Goal: Transaction & Acquisition: Purchase product/service

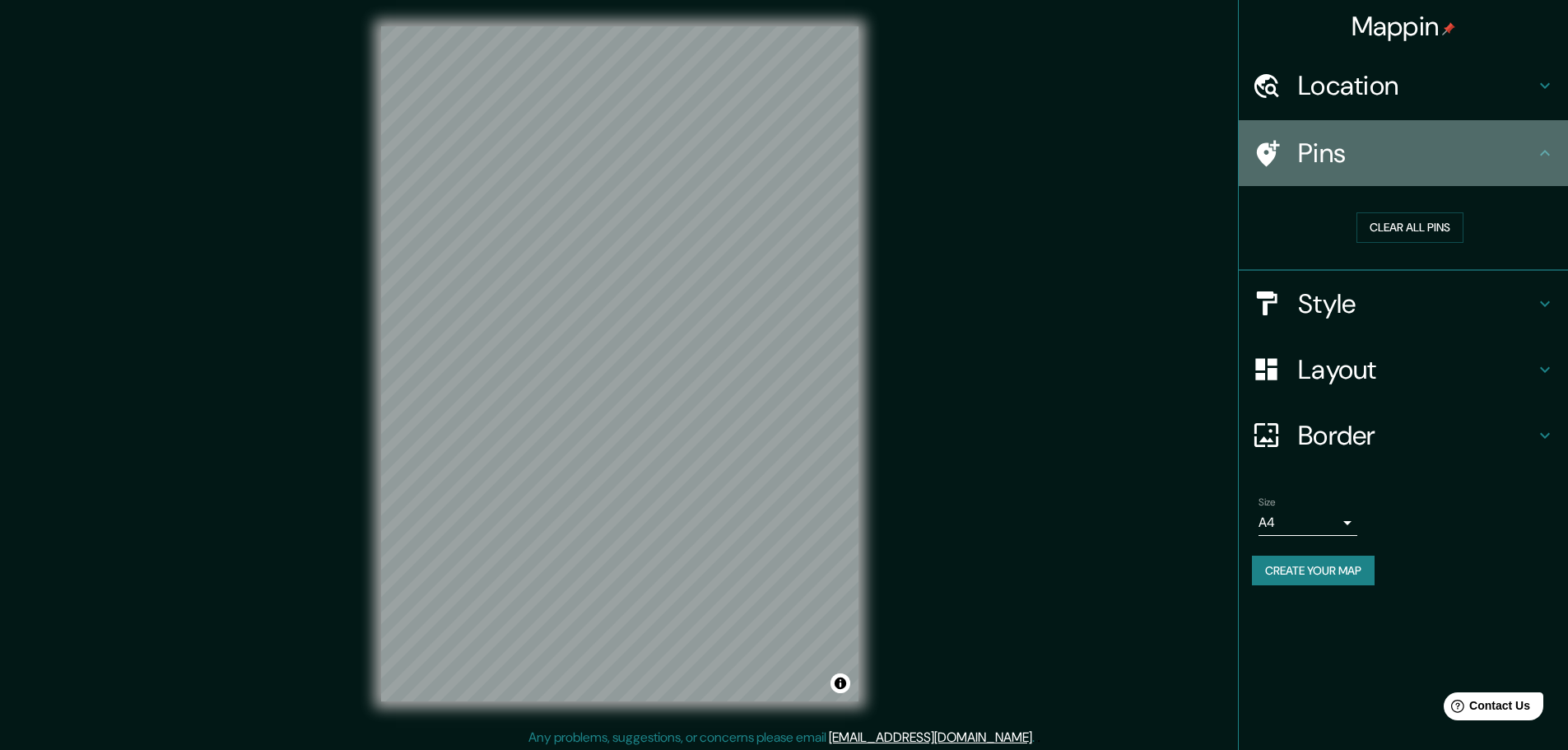
click at [1549, 155] on icon at bounding box center [1545, 153] width 10 height 5
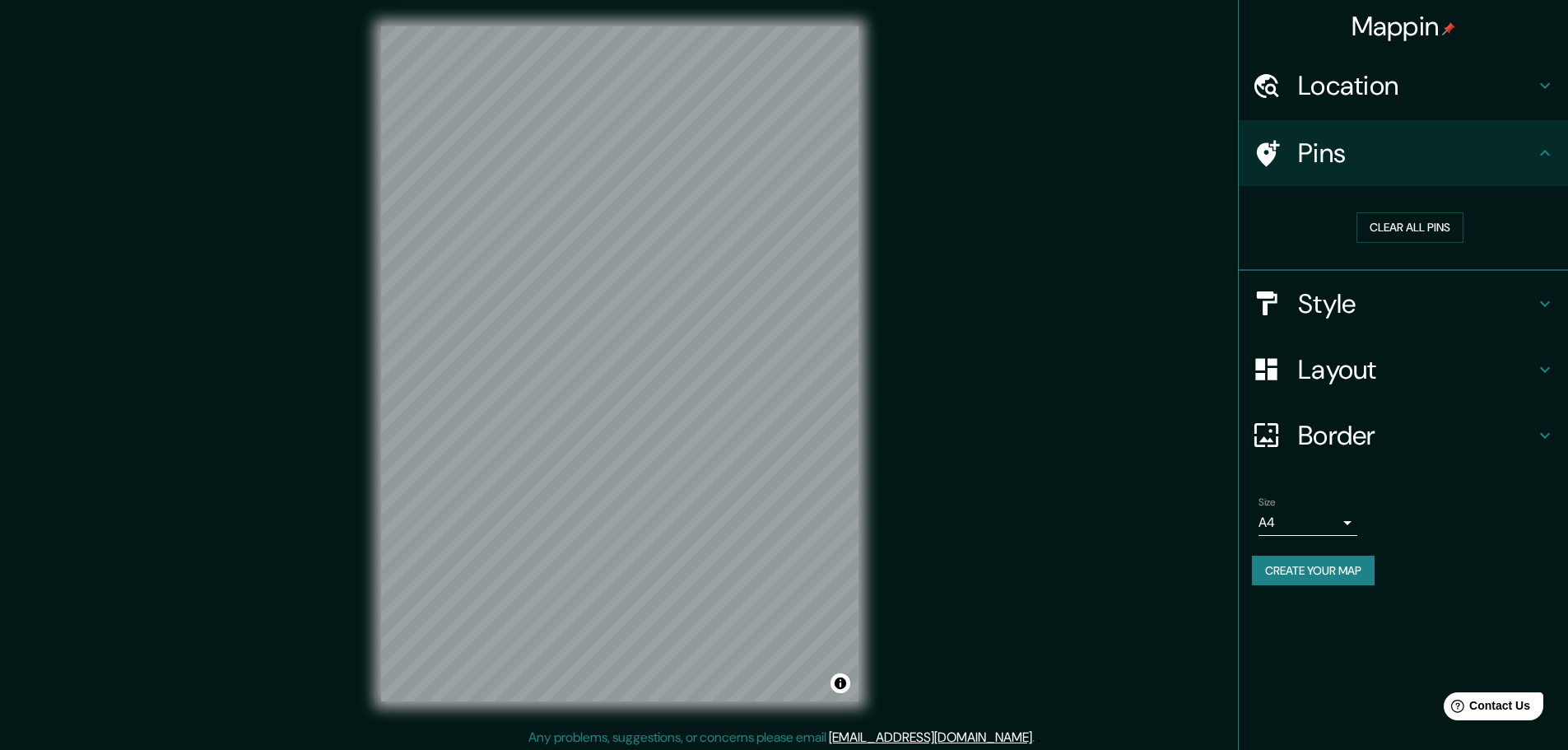
click at [1482, 302] on h4 "Style" at bounding box center [1416, 304] width 237 height 33
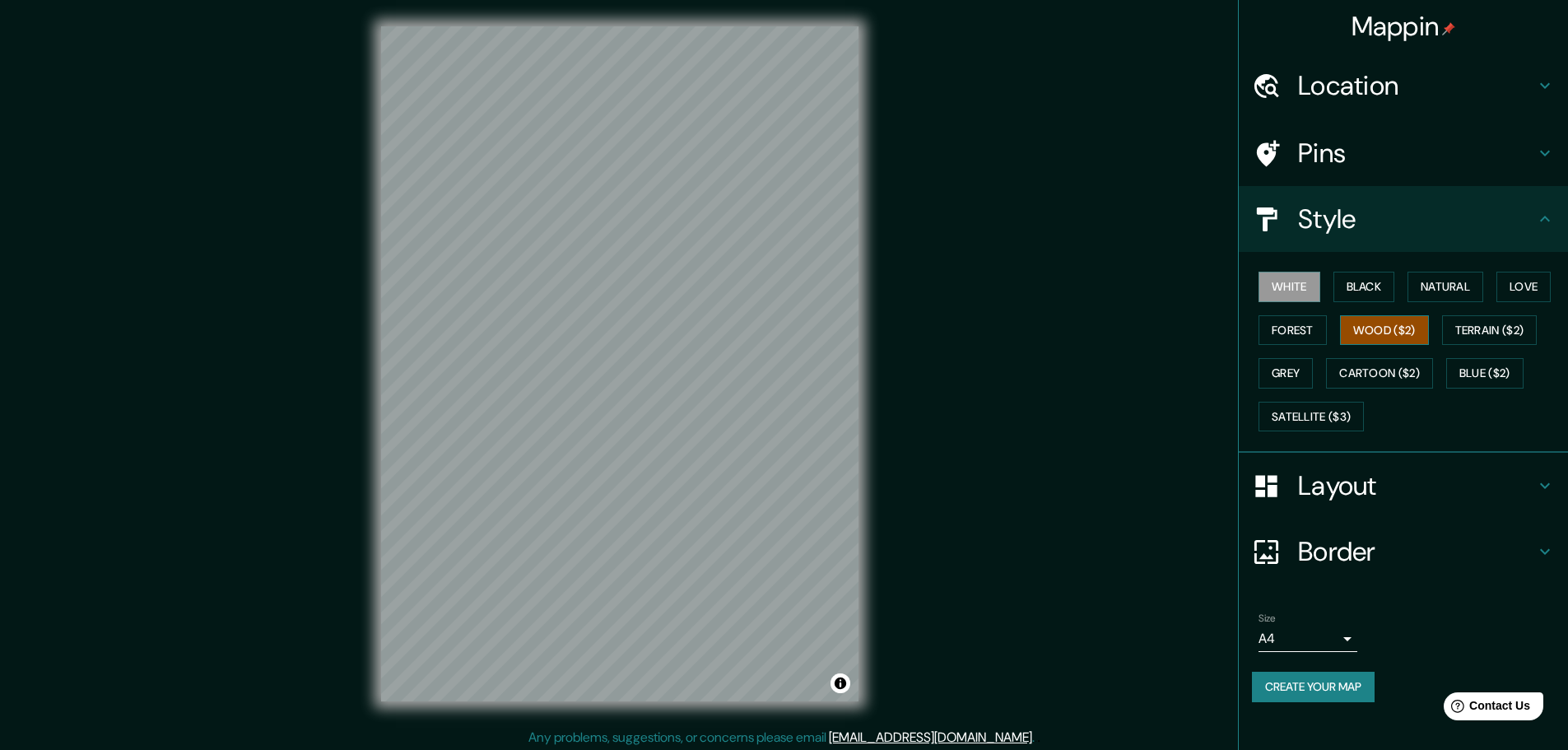
click at [1396, 330] on button "Wood ($2)" at bounding box center [1384, 331] width 88 height 30
click at [1379, 366] on button "Cartoon ($2)" at bounding box center [1379, 374] width 107 height 30
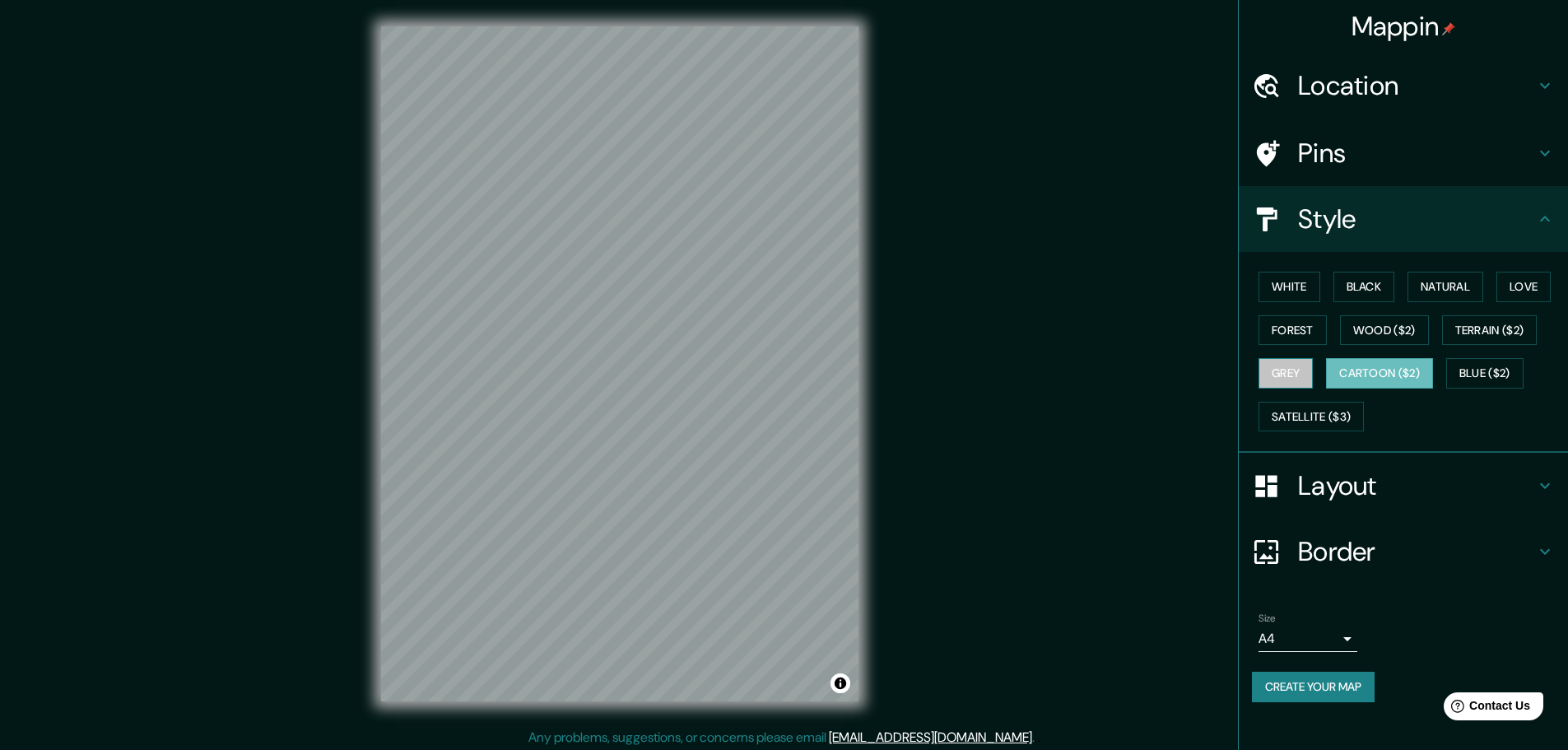
click at [1292, 370] on button "Grey" at bounding box center [1286, 374] width 55 height 30
click at [1371, 371] on button "Cartoon ($2)" at bounding box center [1379, 374] width 107 height 30
click at [1472, 485] on h4 "Layout" at bounding box center [1416, 485] width 237 height 33
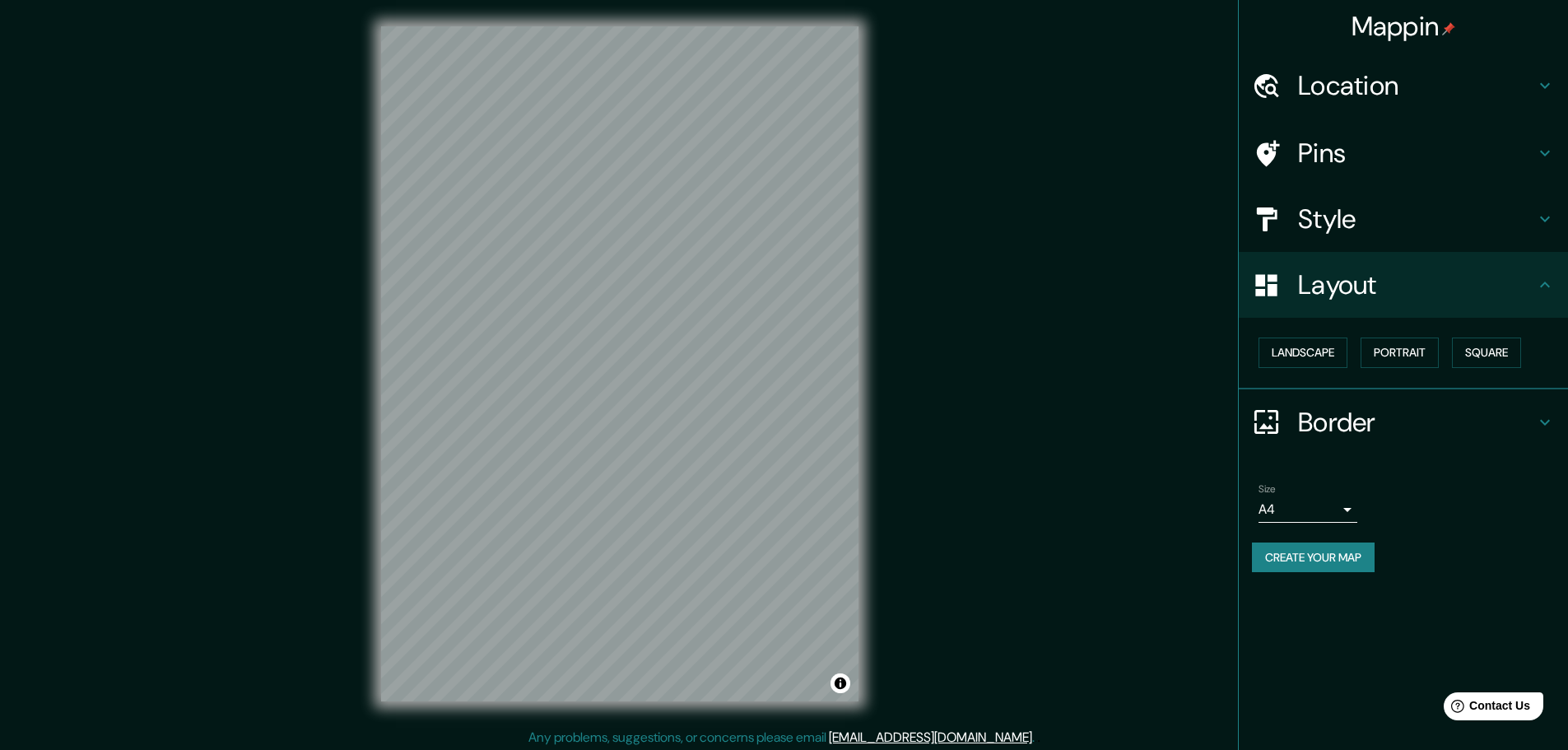
click at [1412, 154] on h4 "Pins" at bounding box center [1416, 153] width 237 height 33
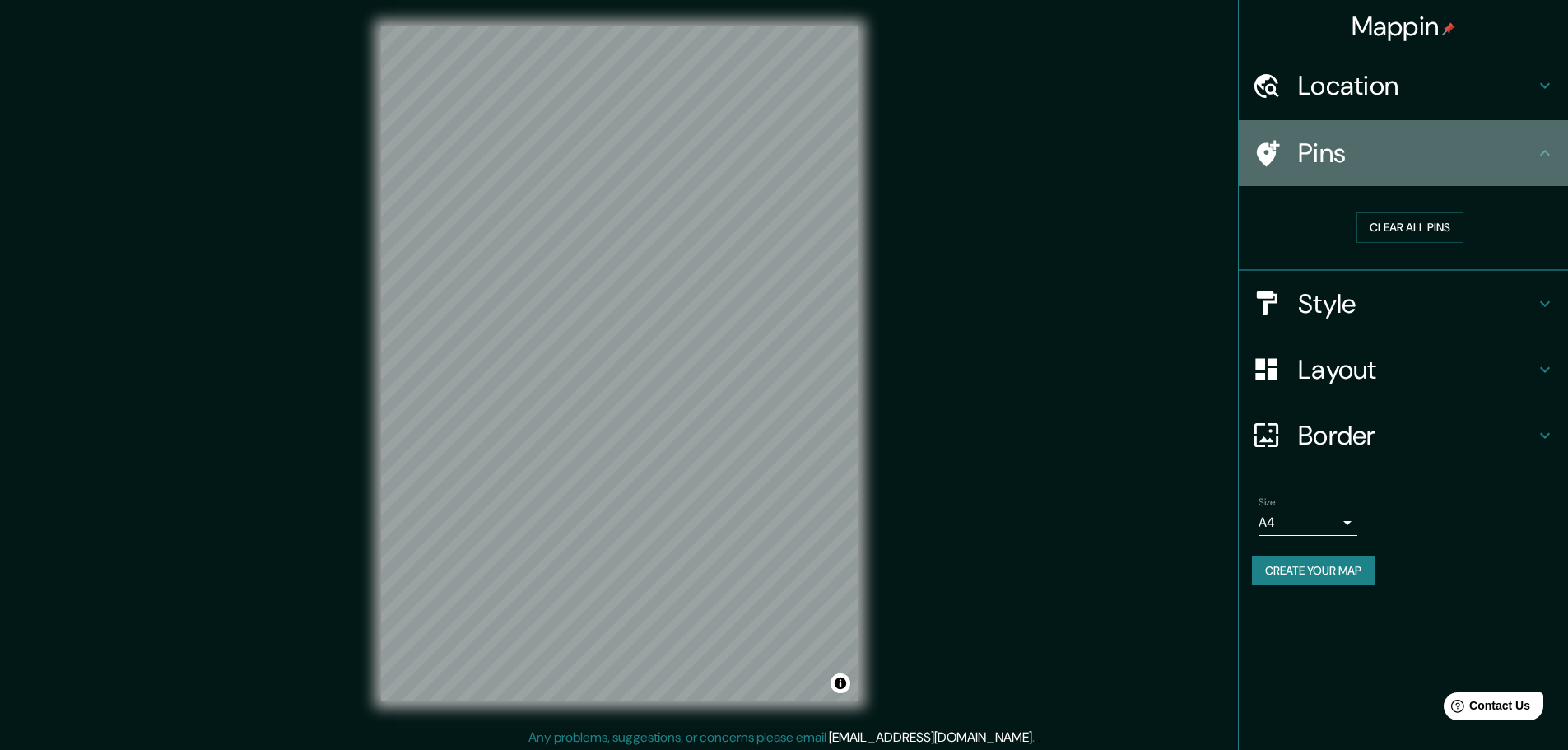
click at [1412, 154] on h4 "Pins" at bounding box center [1416, 153] width 237 height 33
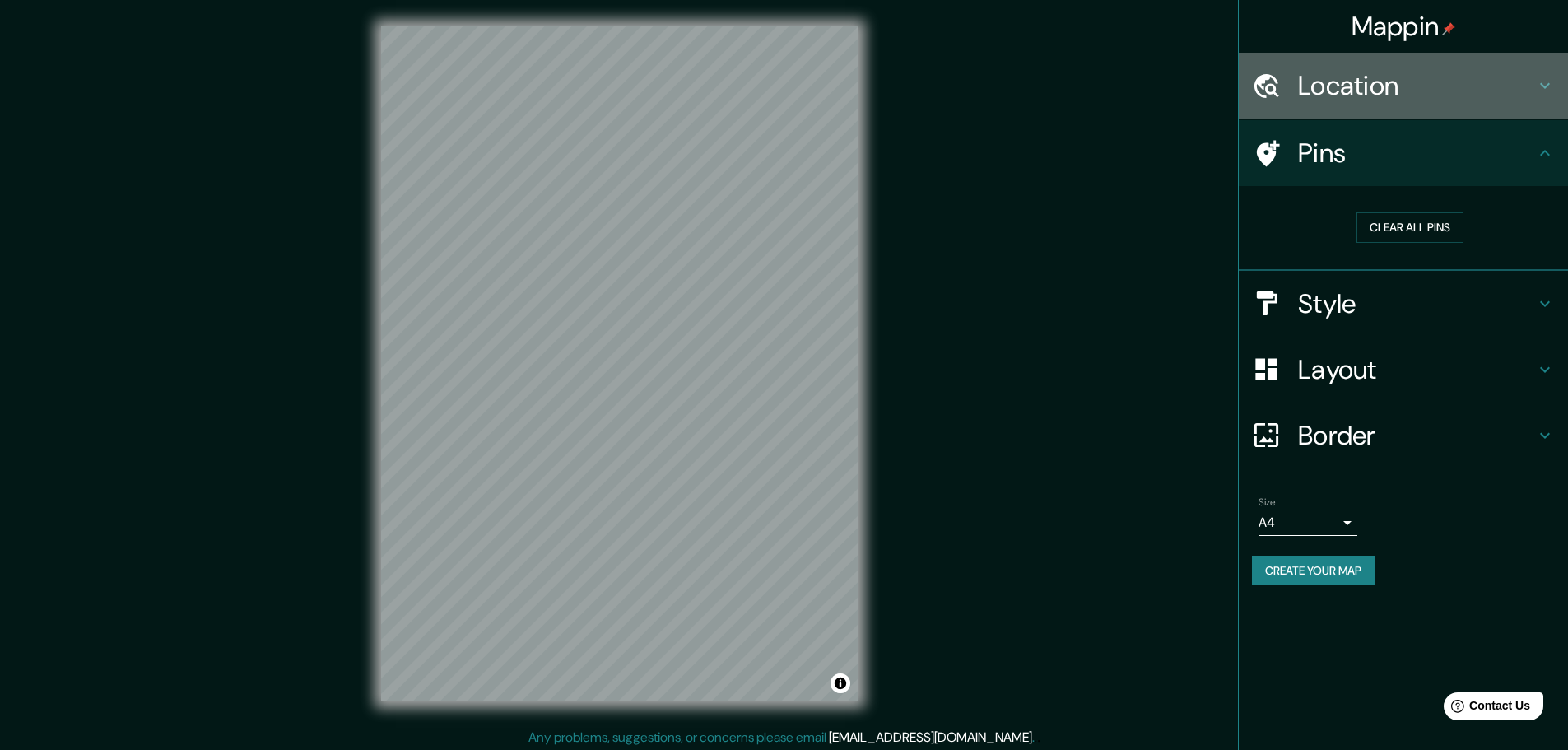
click at [1486, 88] on h4 "Location" at bounding box center [1416, 85] width 237 height 33
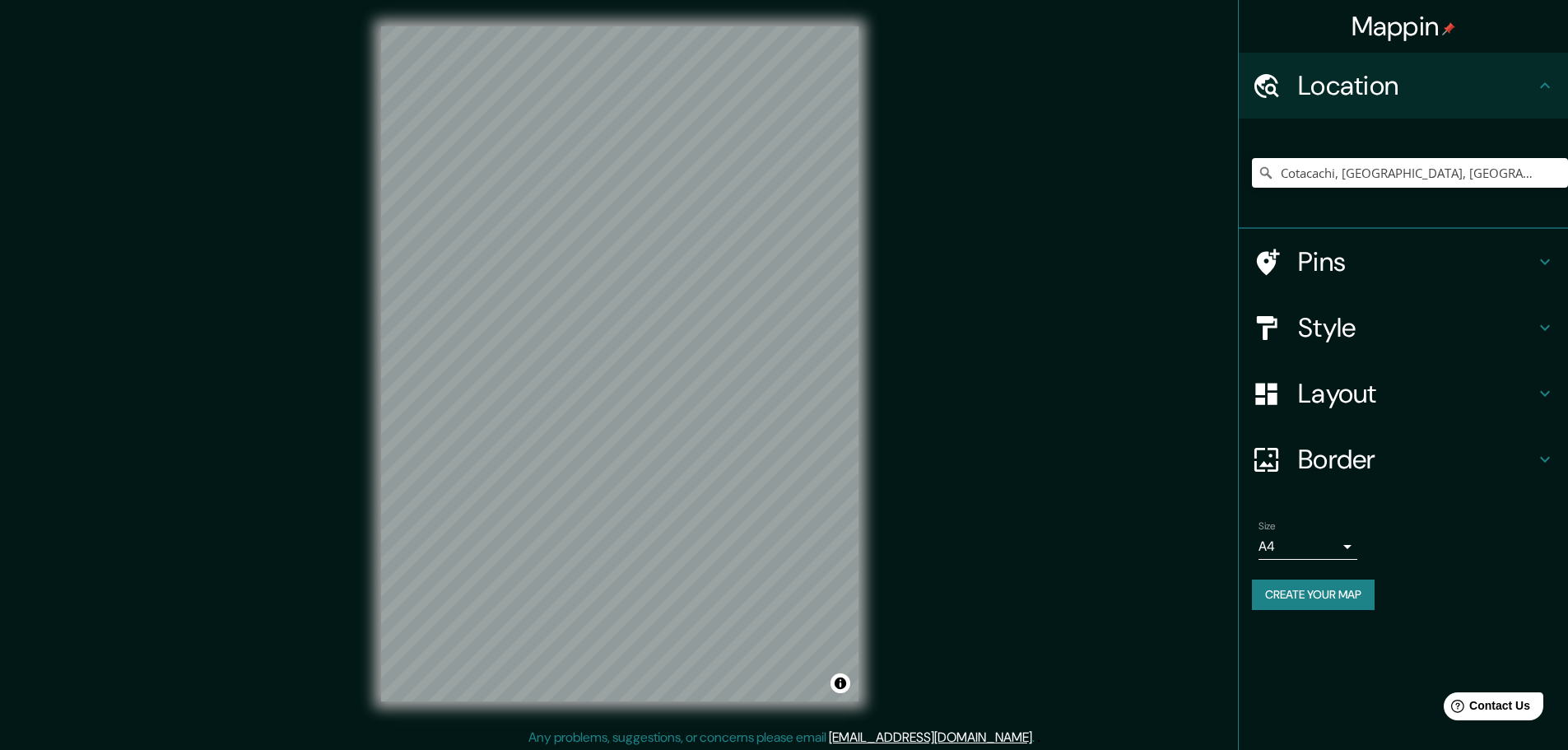
click at [1486, 88] on h4 "Location" at bounding box center [1416, 85] width 237 height 33
click at [1404, 261] on h4 "Pins" at bounding box center [1416, 262] width 237 height 33
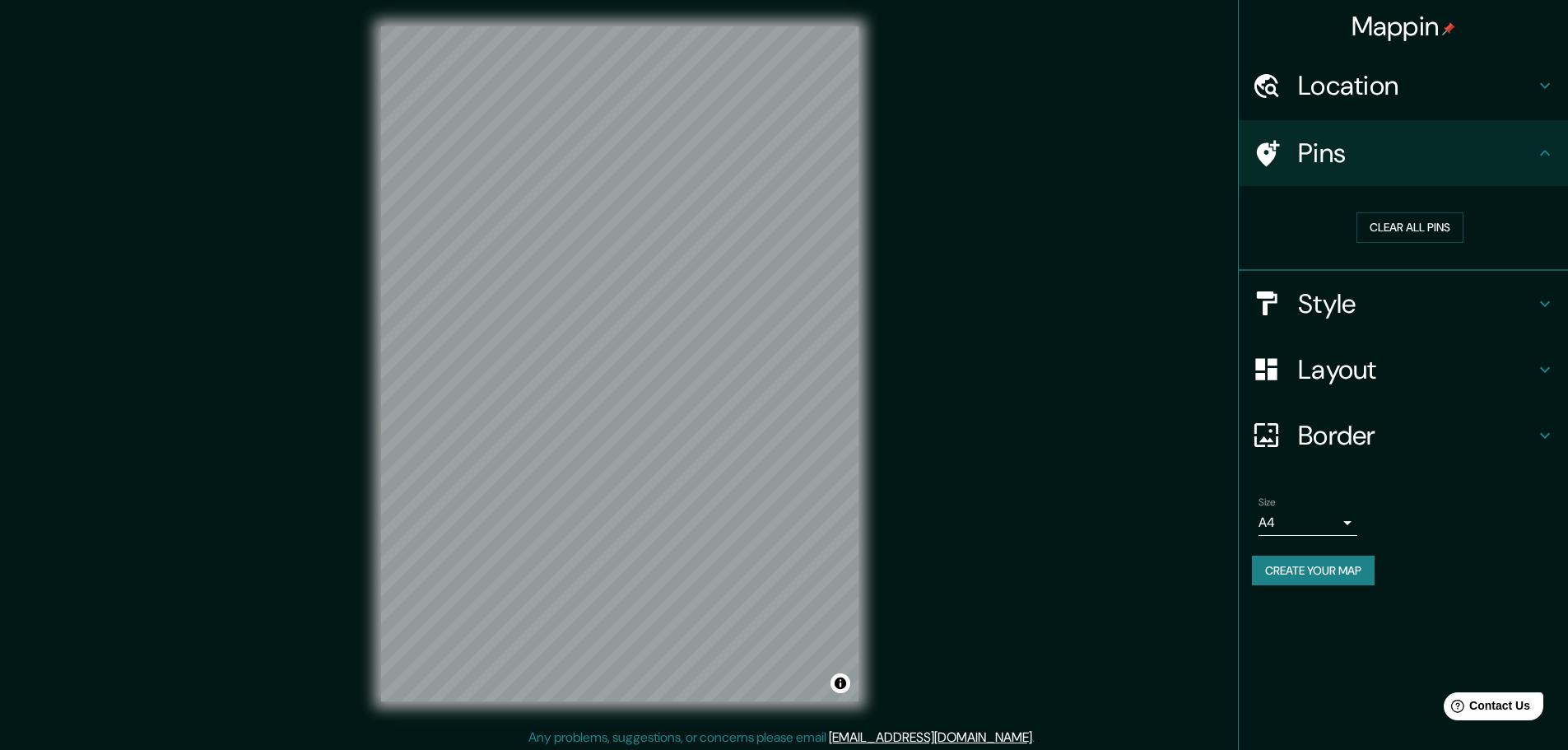
click at [1533, 157] on h4 "Pins" at bounding box center [1416, 153] width 237 height 33
click at [1538, 301] on icon at bounding box center [1545, 304] width 20 height 20
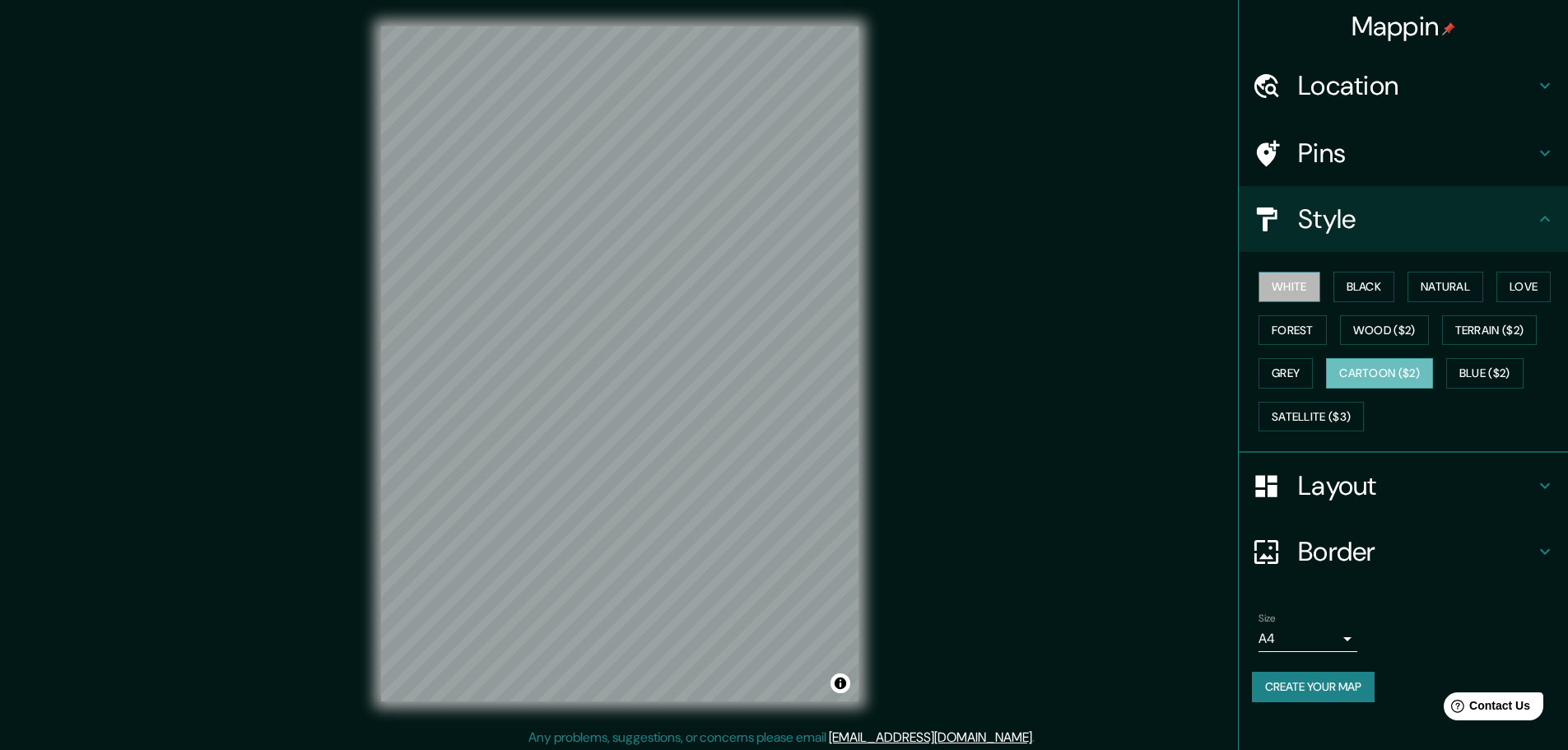
click at [1290, 277] on button "White" at bounding box center [1289, 287] width 62 height 30
click at [1360, 279] on button "Black" at bounding box center [1363, 287] width 62 height 30
click at [1464, 279] on button "Natural" at bounding box center [1445, 287] width 76 height 30
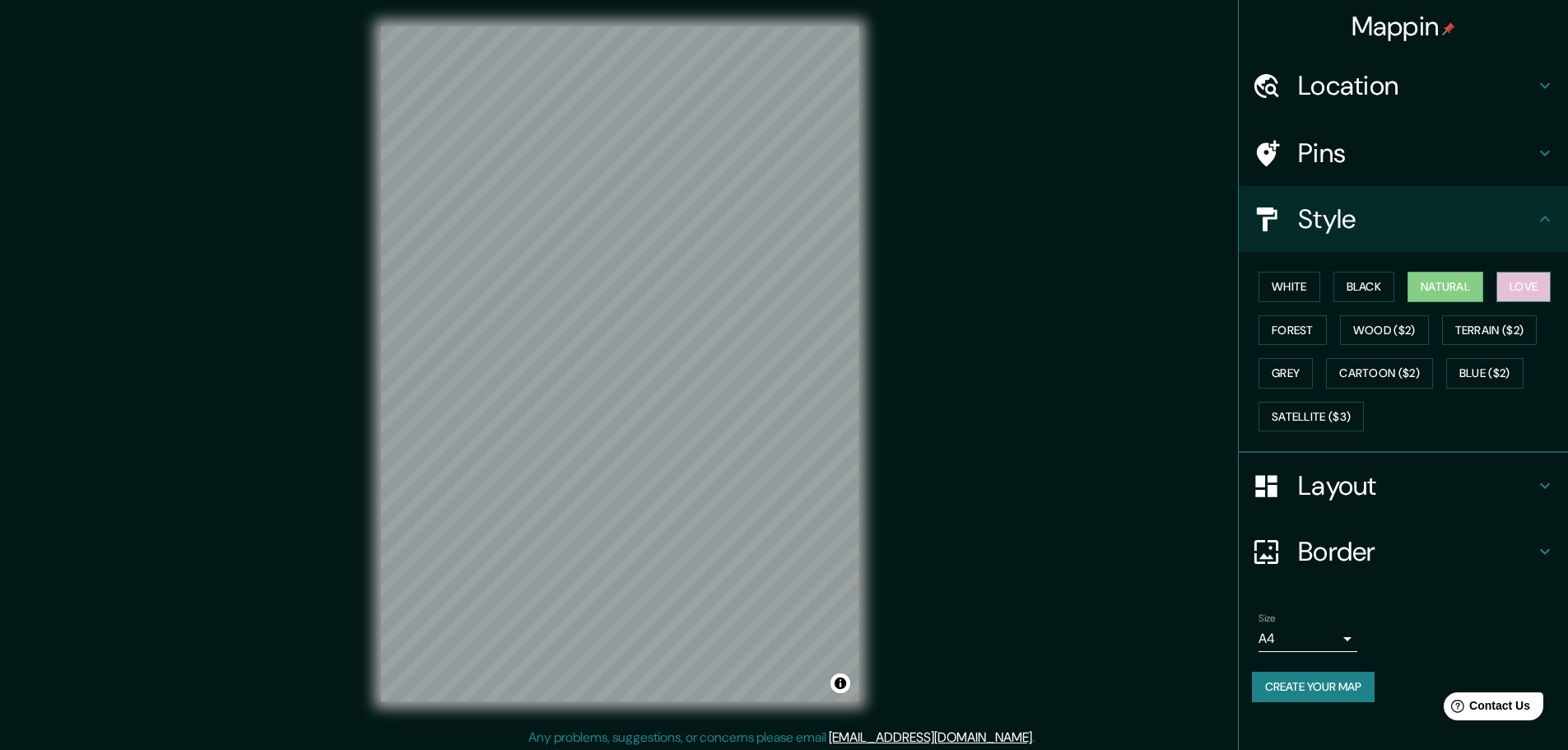
click at [1540, 282] on button "Love" at bounding box center [1523, 287] width 55 height 30
click at [1284, 333] on button "Forest" at bounding box center [1293, 331] width 68 height 30
click at [1369, 335] on button "Wood ($2)" at bounding box center [1384, 331] width 88 height 30
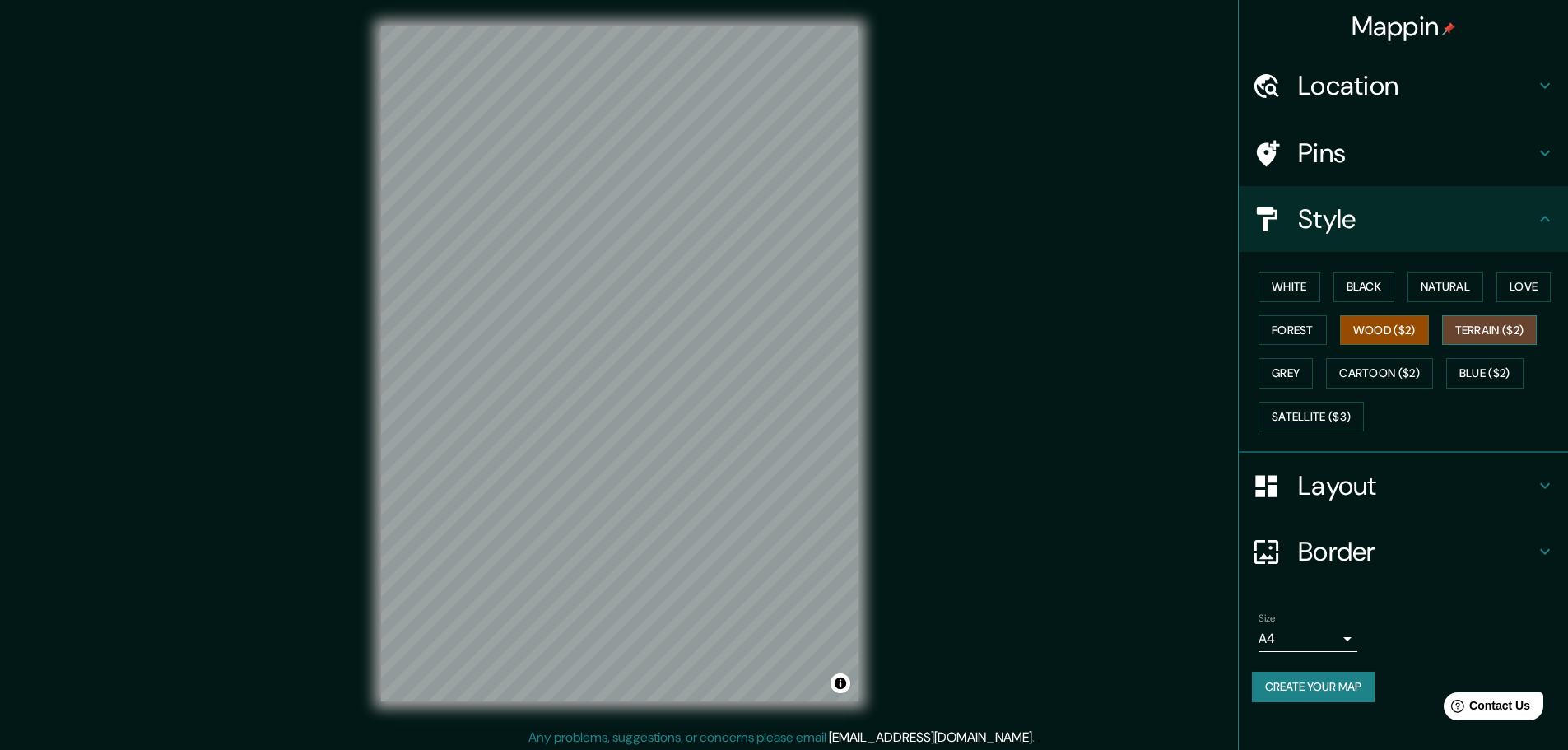
click at [1509, 333] on button "Terrain ($2)" at bounding box center [1489, 331] width 96 height 30
click at [1288, 369] on button "Grey" at bounding box center [1286, 374] width 55 height 30
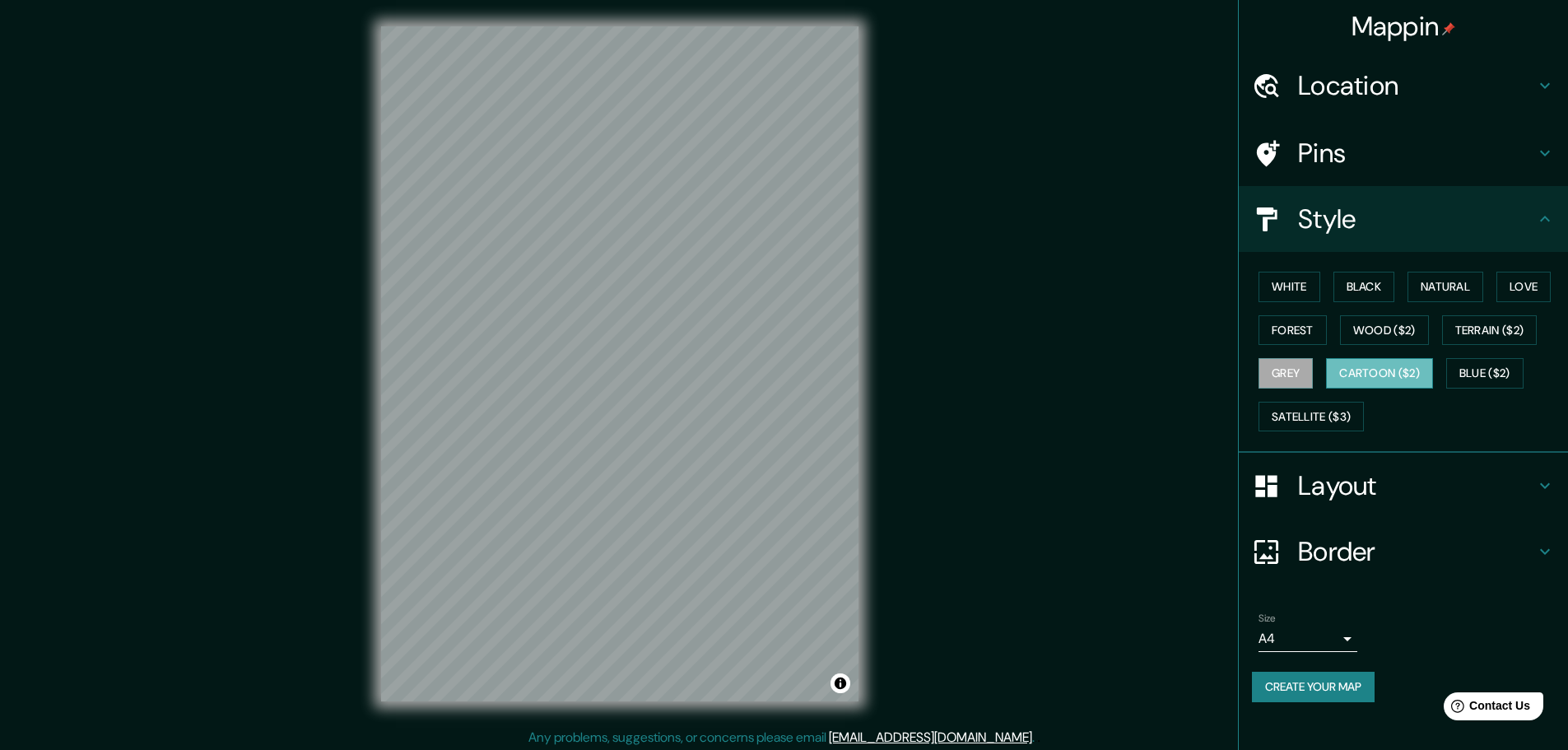
click at [1366, 373] on button "Cartoon ($2)" at bounding box center [1379, 374] width 107 height 30
click at [1480, 375] on button "Blue ($2)" at bounding box center [1485, 374] width 78 height 30
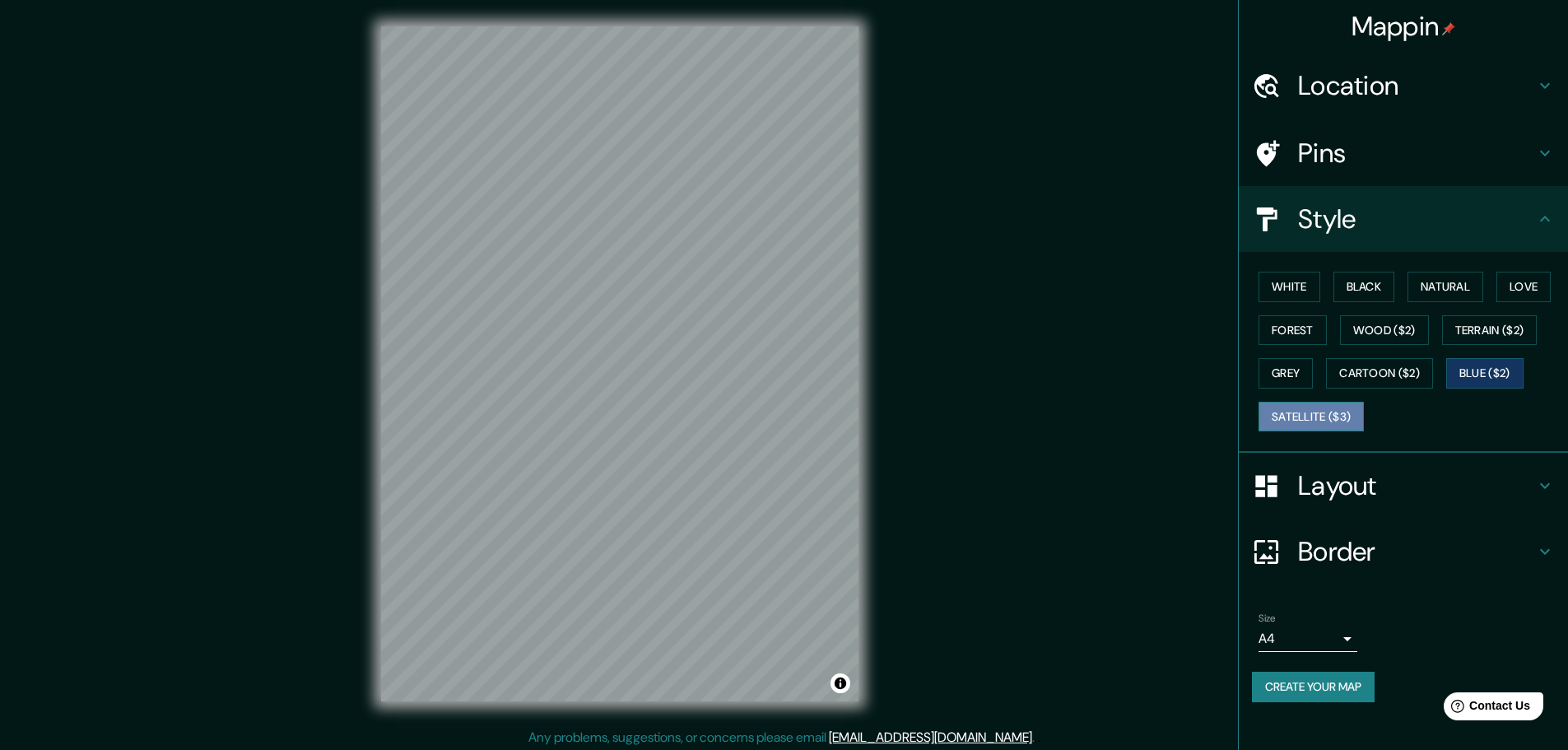
click at [1303, 412] on button "Satellite ($3)" at bounding box center [1312, 417] width 105 height 30
click at [1301, 280] on button "White" at bounding box center [1289, 287] width 62 height 30
click at [1468, 501] on h4 "Layout" at bounding box center [1416, 485] width 237 height 33
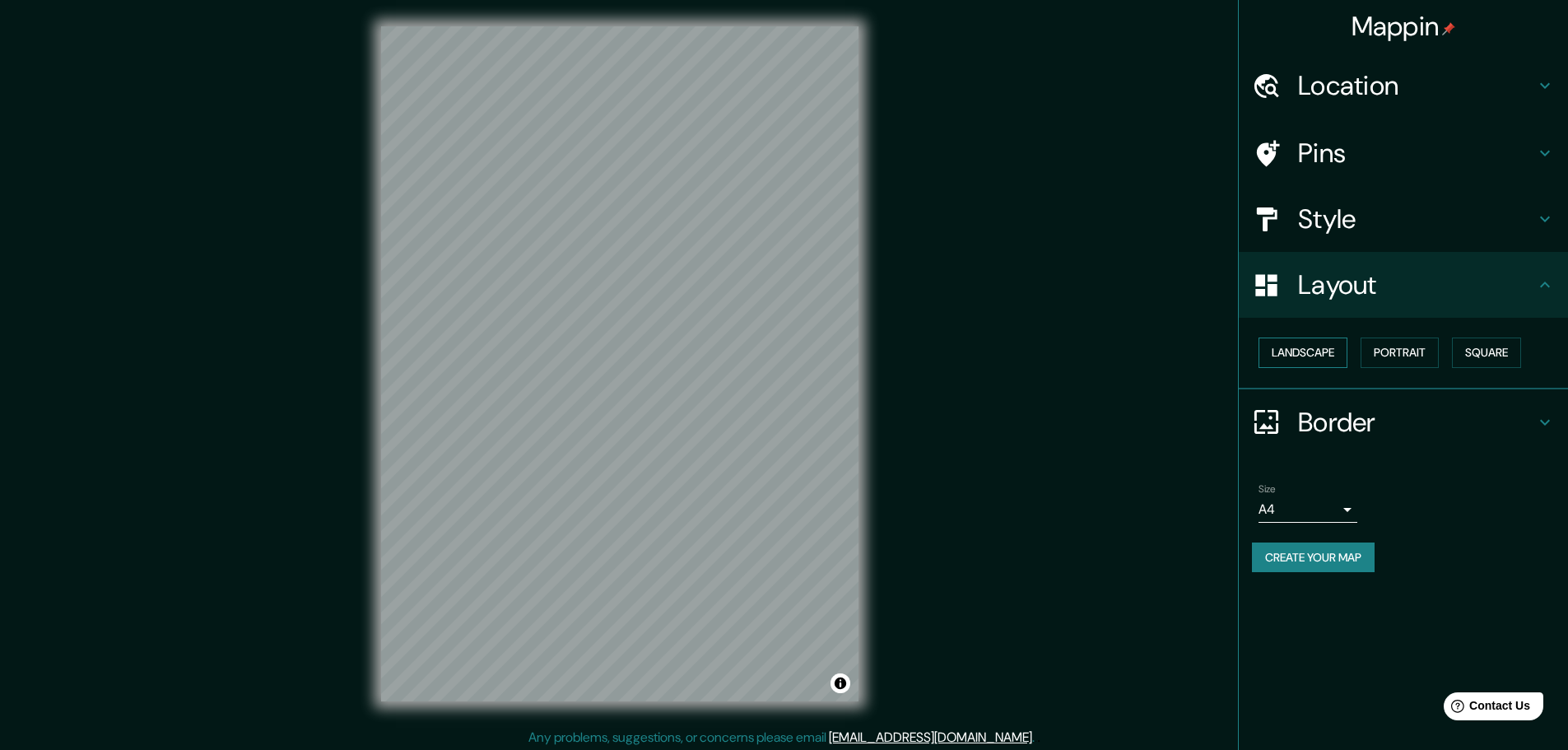
click at [1289, 352] on button "Landscape" at bounding box center [1303, 353] width 88 height 30
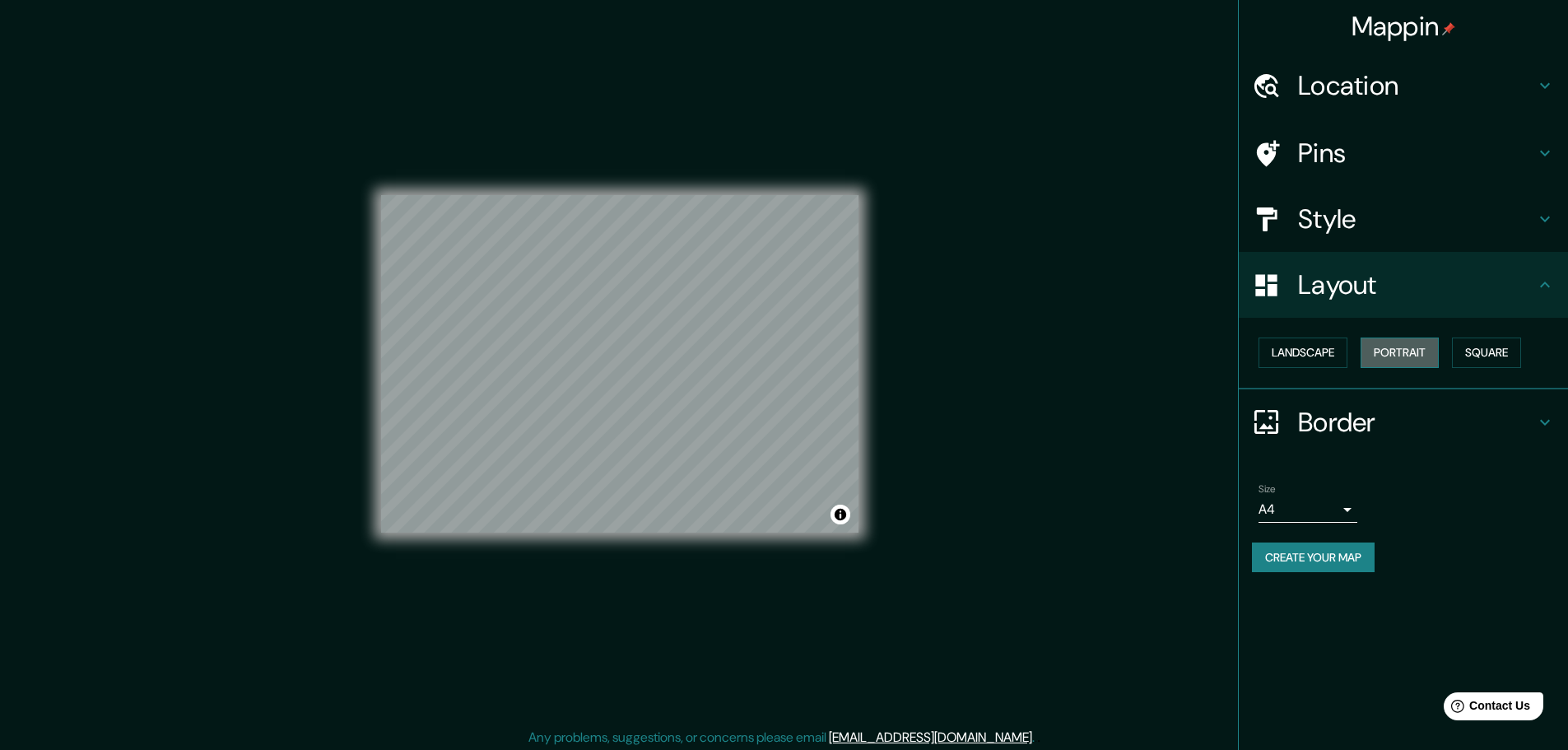
click at [1392, 350] on button "Portrait" at bounding box center [1400, 353] width 79 height 30
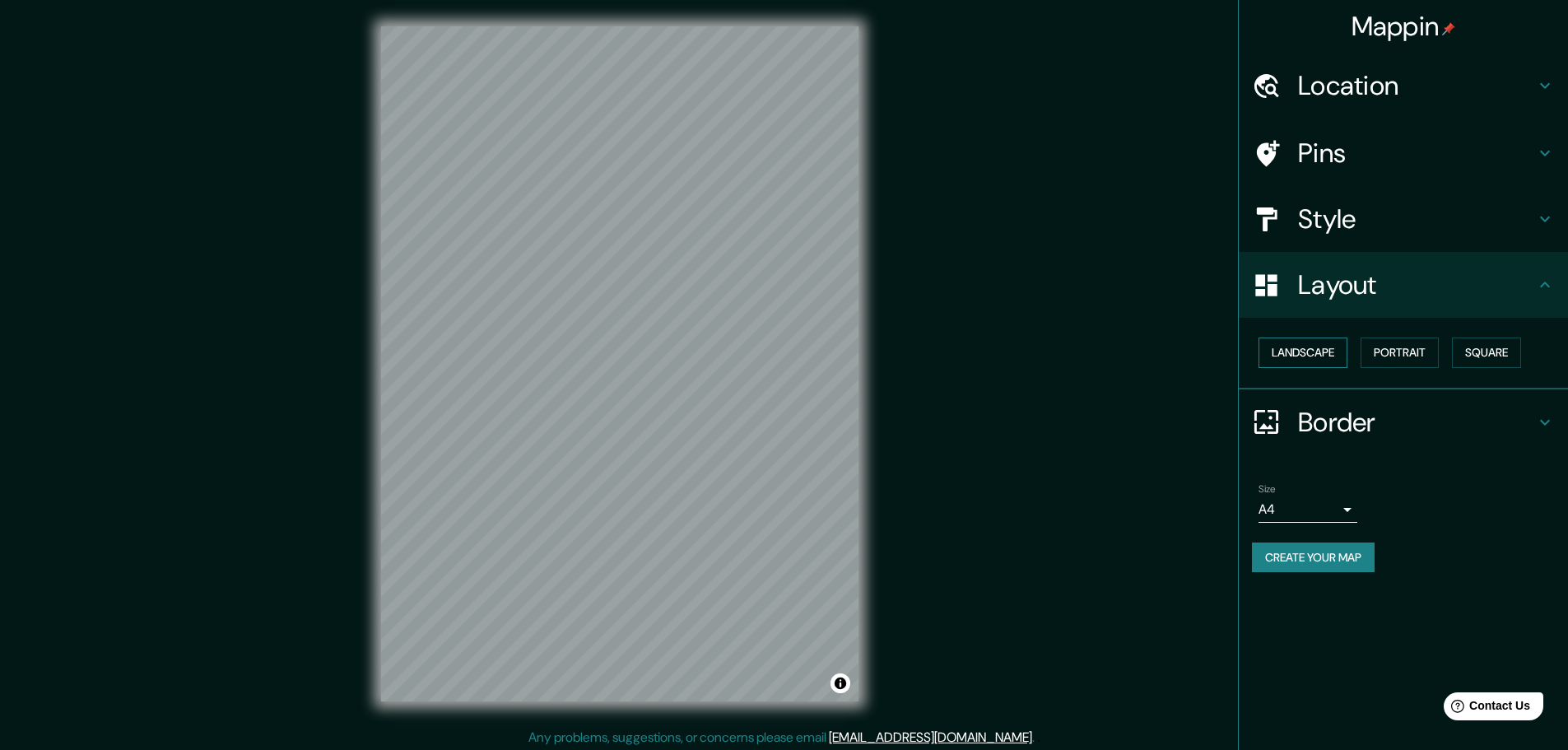
click at [1321, 341] on button "Landscape" at bounding box center [1303, 353] width 88 height 30
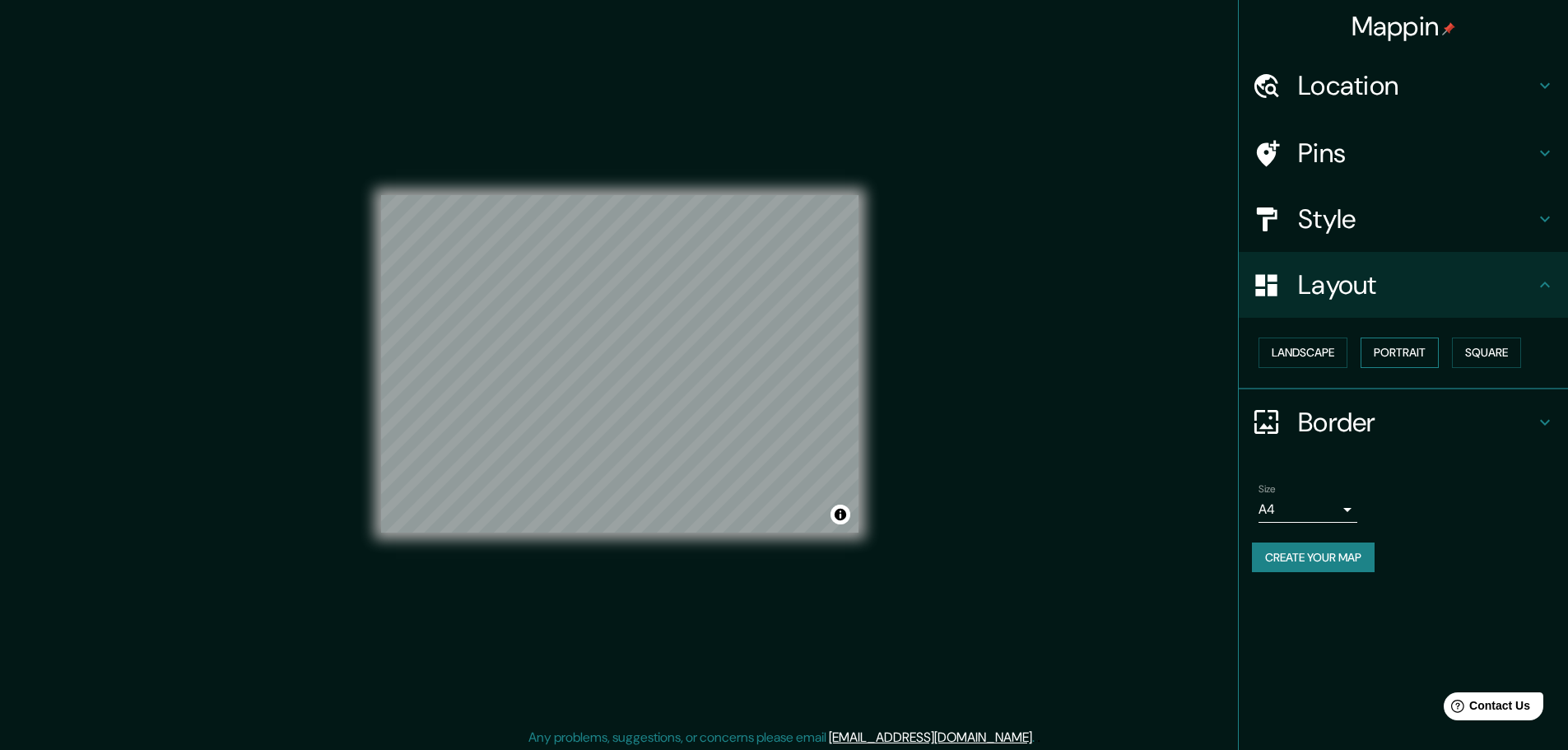
click at [1404, 348] on button "Portrait" at bounding box center [1400, 353] width 79 height 30
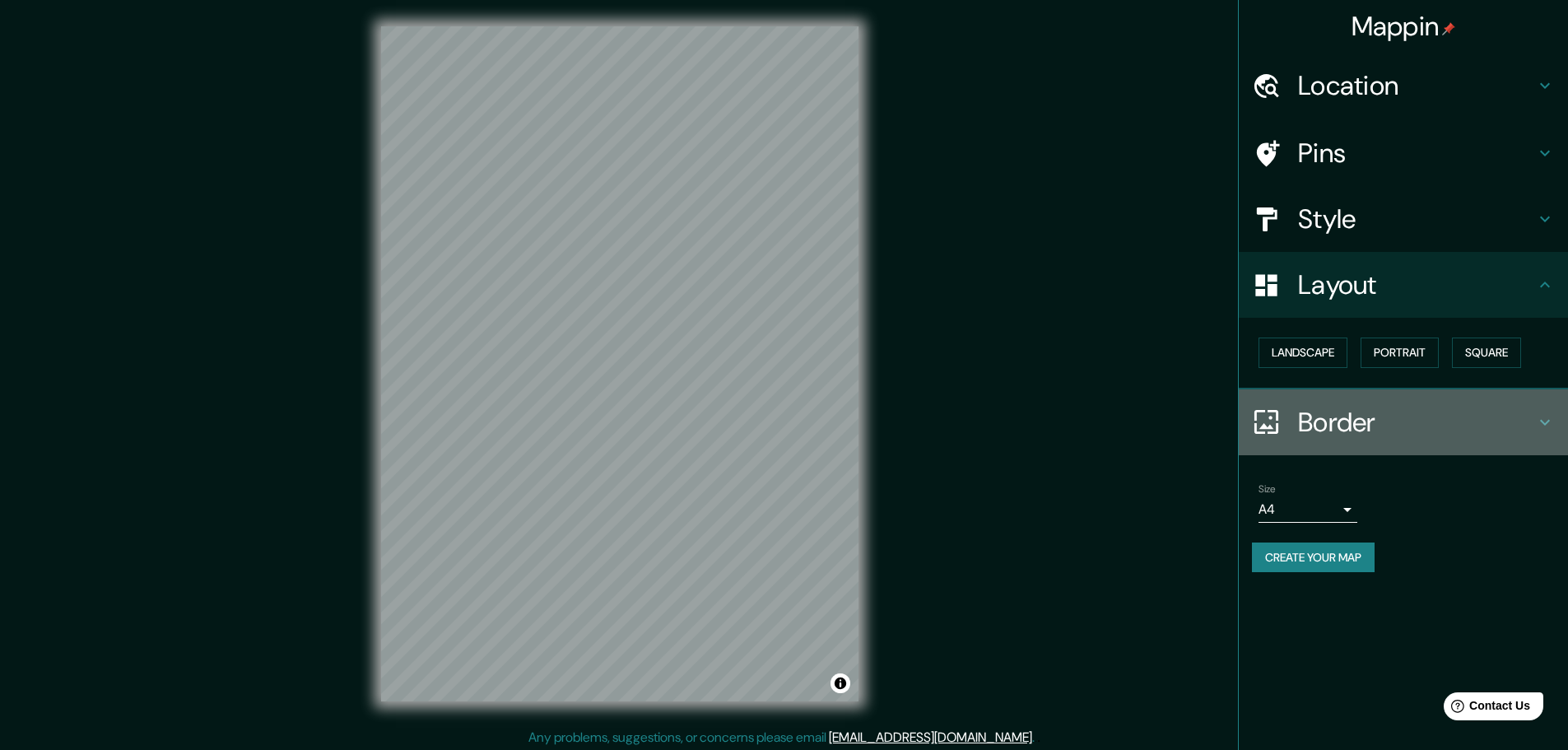
click at [1547, 420] on icon at bounding box center [1545, 423] width 20 height 20
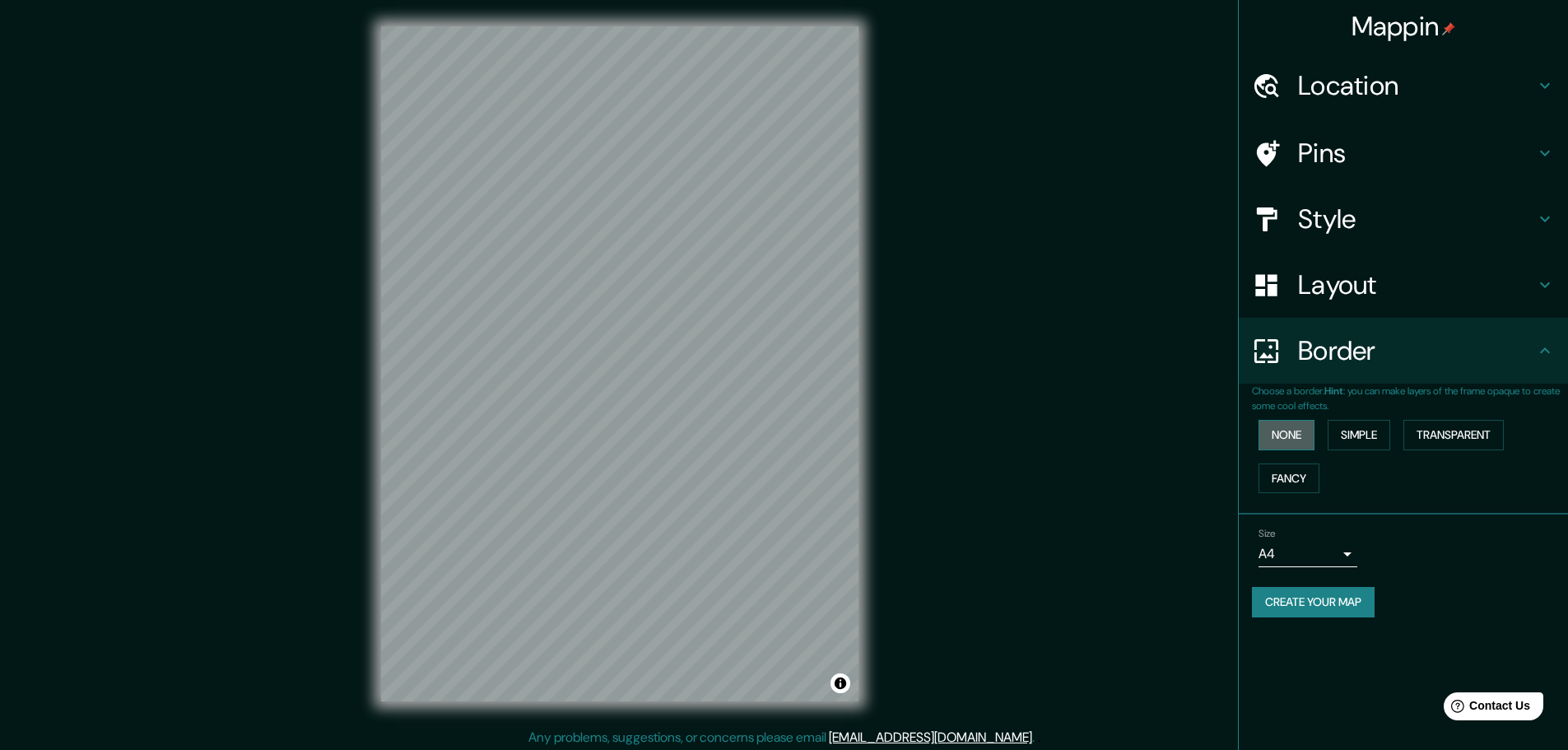
click at [1282, 434] on button "None" at bounding box center [1287, 435] width 56 height 30
click at [1352, 427] on button "Simple" at bounding box center [1359, 435] width 63 height 30
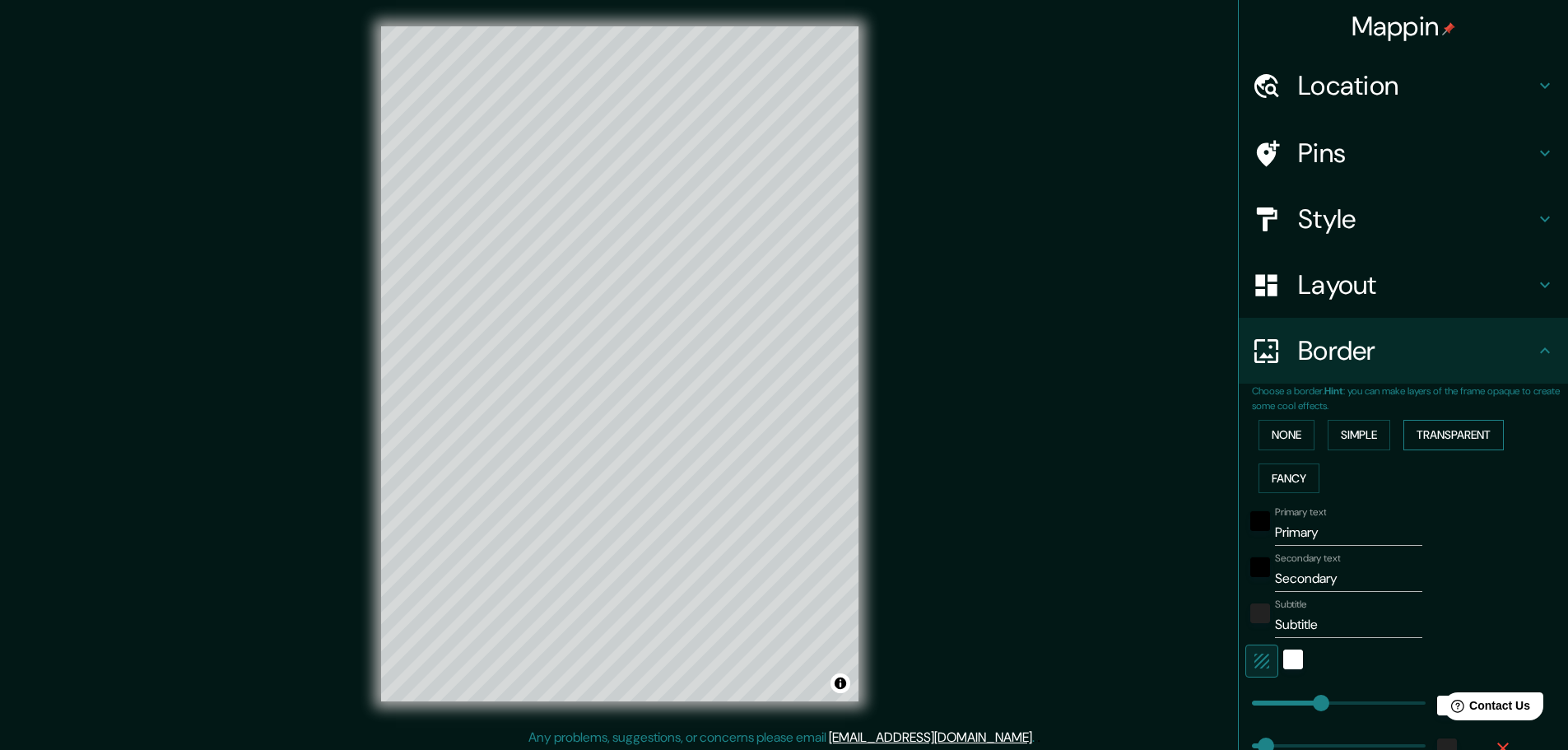
click at [1455, 430] on button "Transparent" at bounding box center [1454, 435] width 100 height 30
click at [1285, 468] on button "Fancy" at bounding box center [1289, 479] width 61 height 30
click at [1277, 438] on button "None" at bounding box center [1287, 435] width 56 height 30
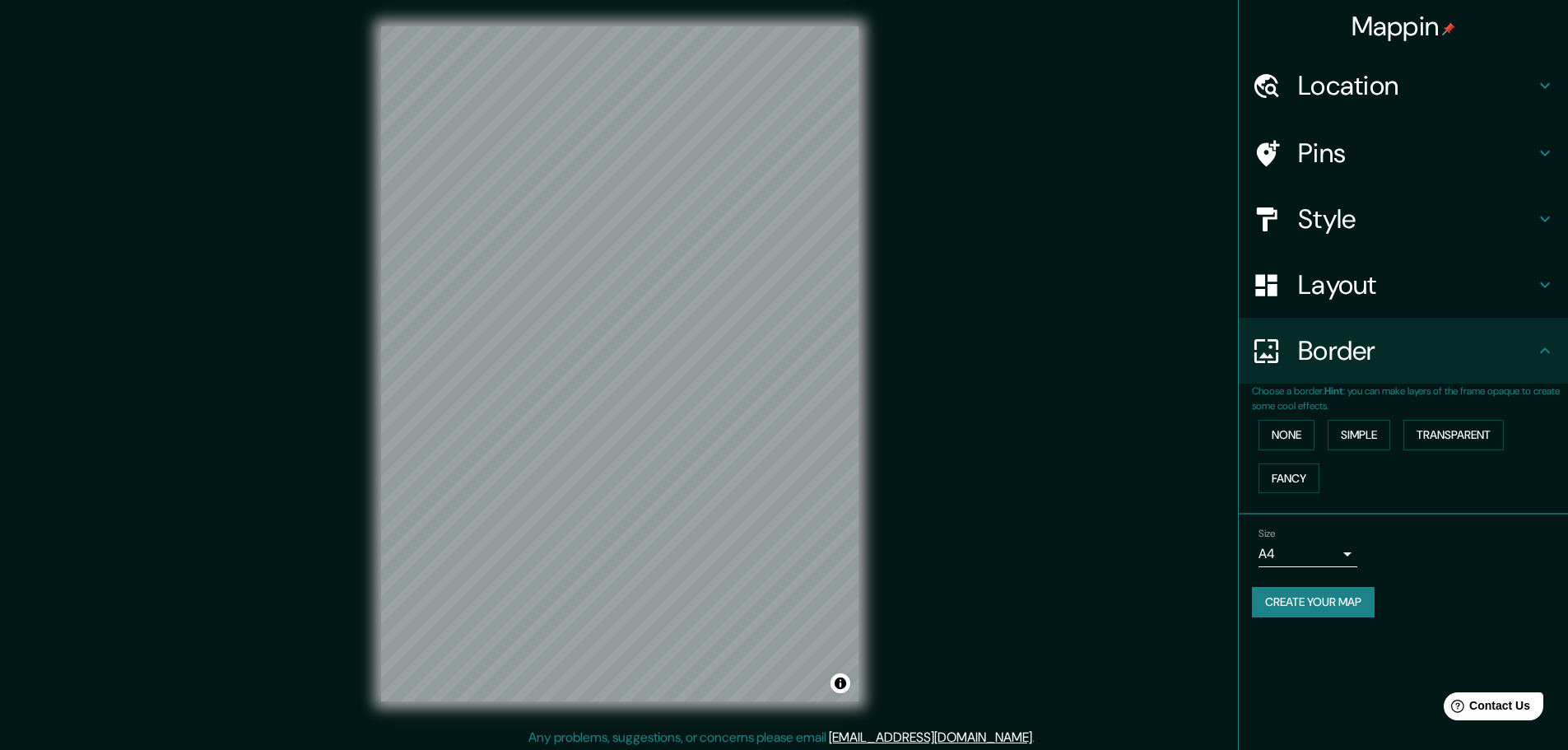
click at [1546, 83] on icon at bounding box center [1545, 86] width 20 height 20
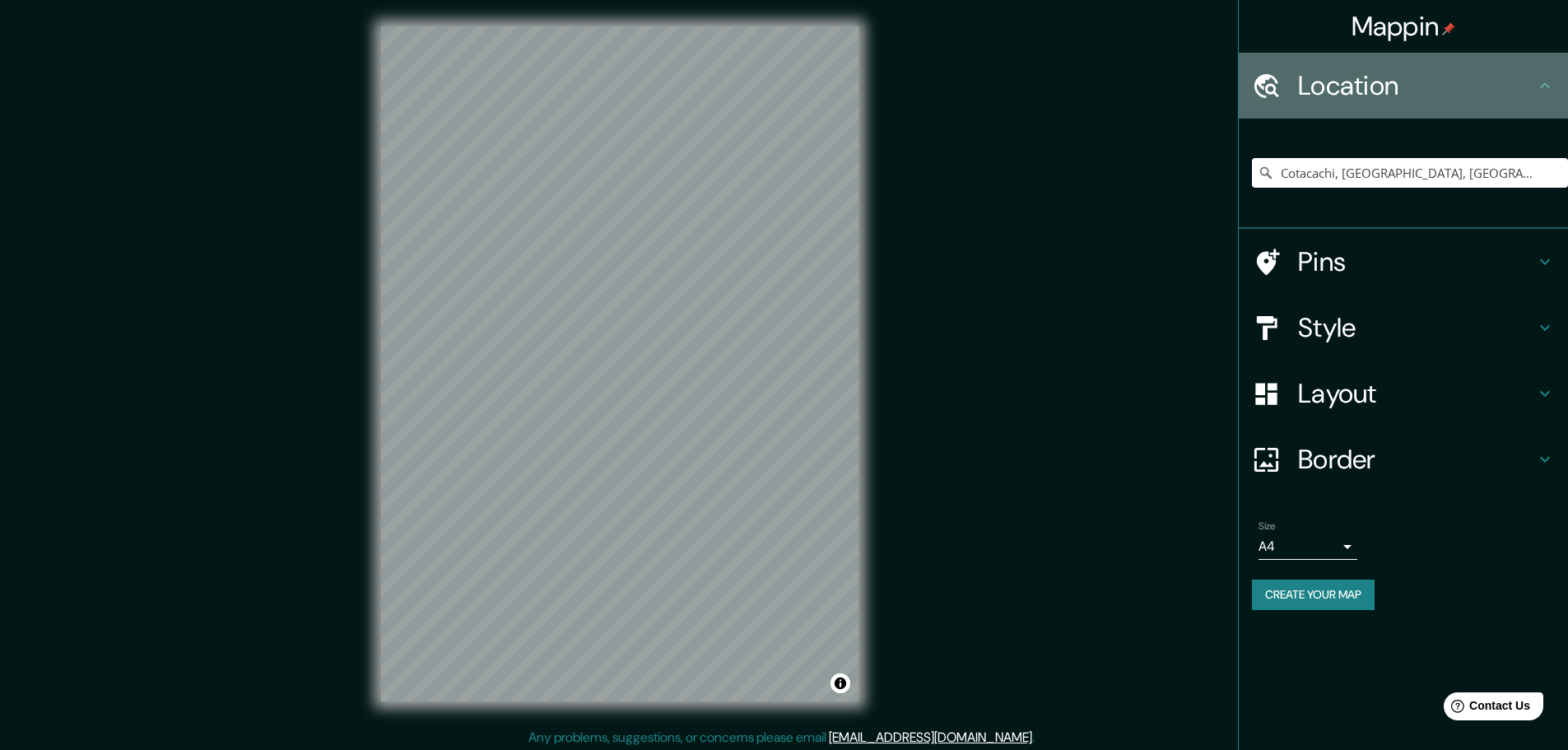
click at [1546, 83] on icon at bounding box center [1545, 85] width 10 height 5
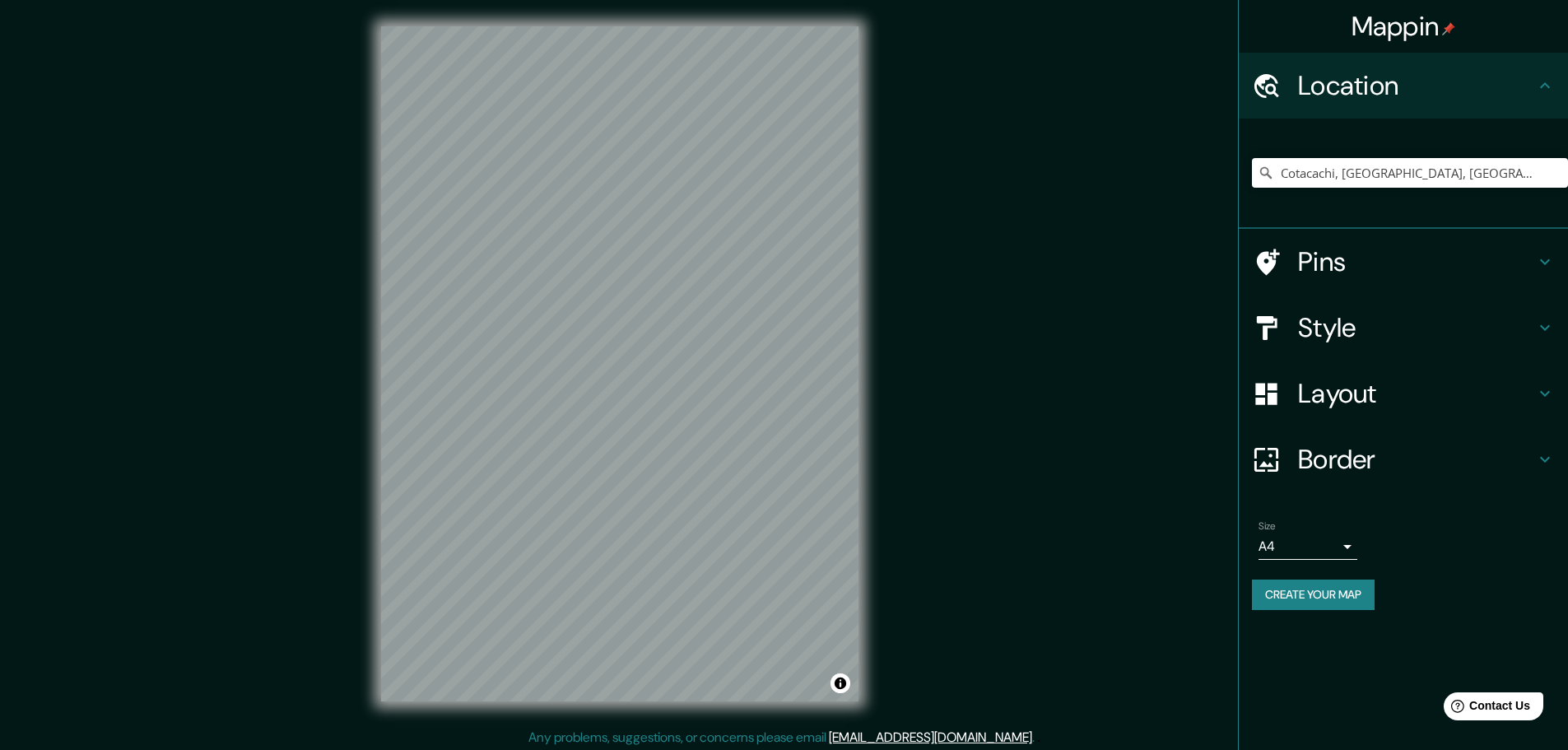
click at [1541, 268] on icon at bounding box center [1545, 262] width 20 height 20
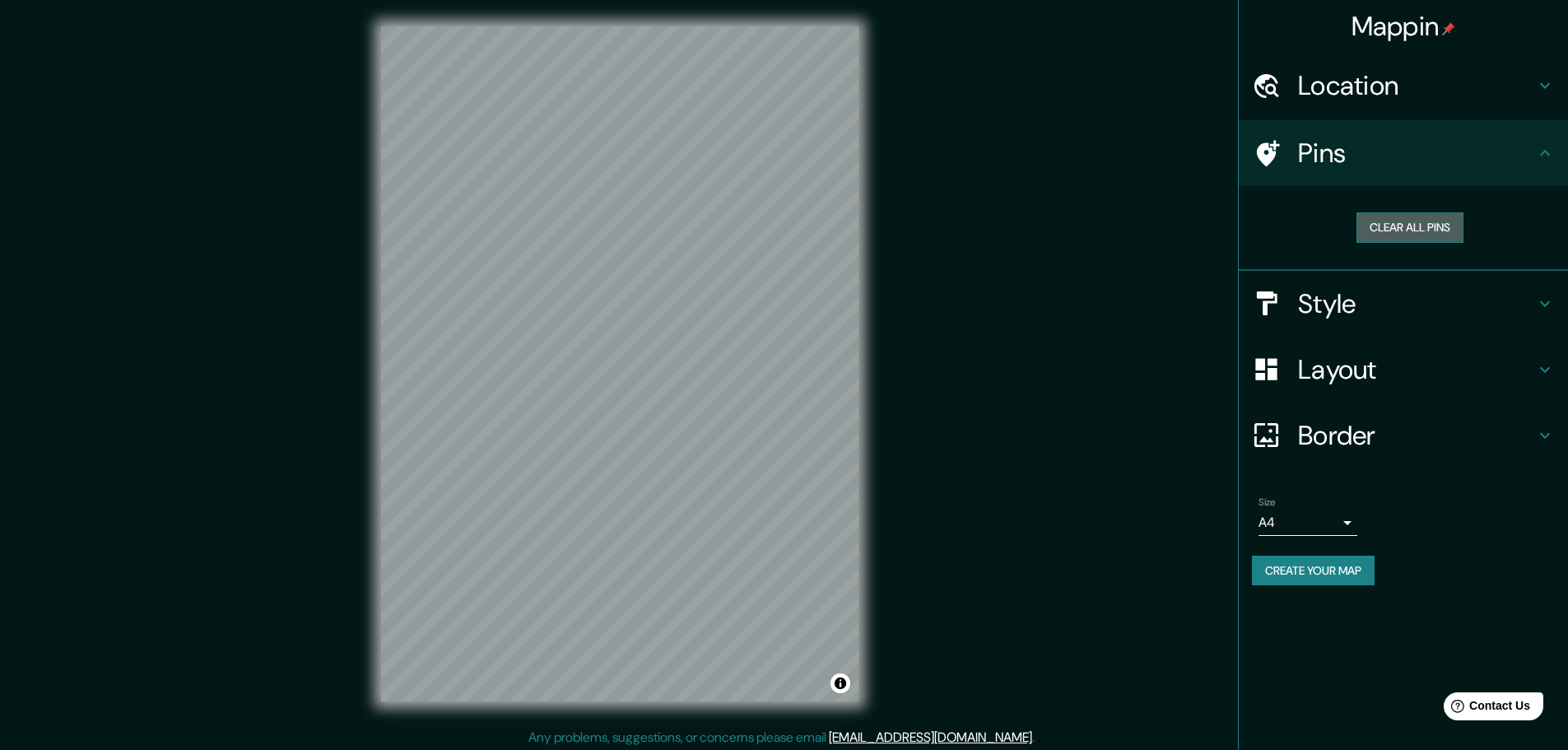
click at [1378, 224] on button "Clear all pins" at bounding box center [1410, 228] width 107 height 30
click at [1399, 231] on button "Clear all pins" at bounding box center [1410, 228] width 107 height 30
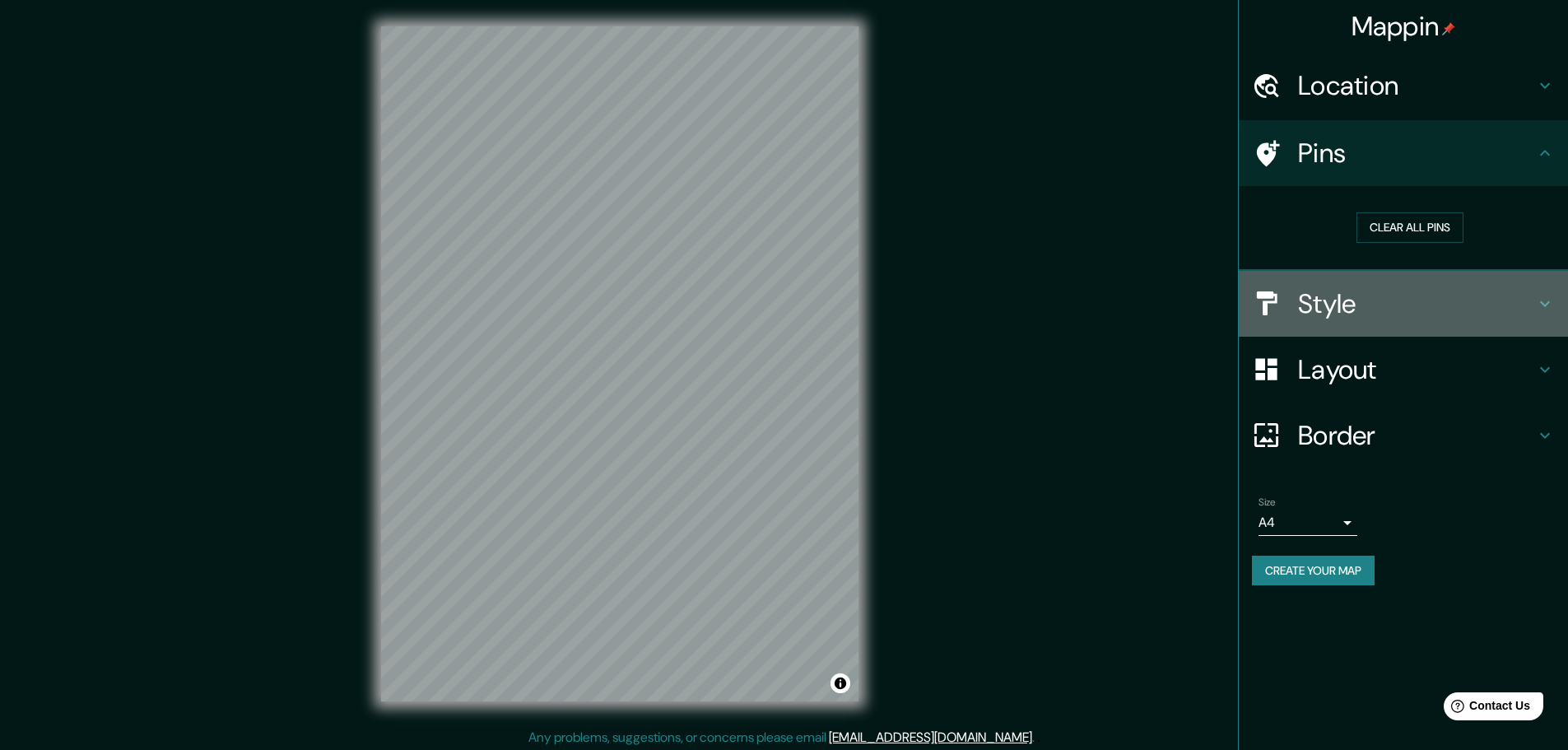
click at [1522, 299] on h4 "Style" at bounding box center [1416, 304] width 237 height 33
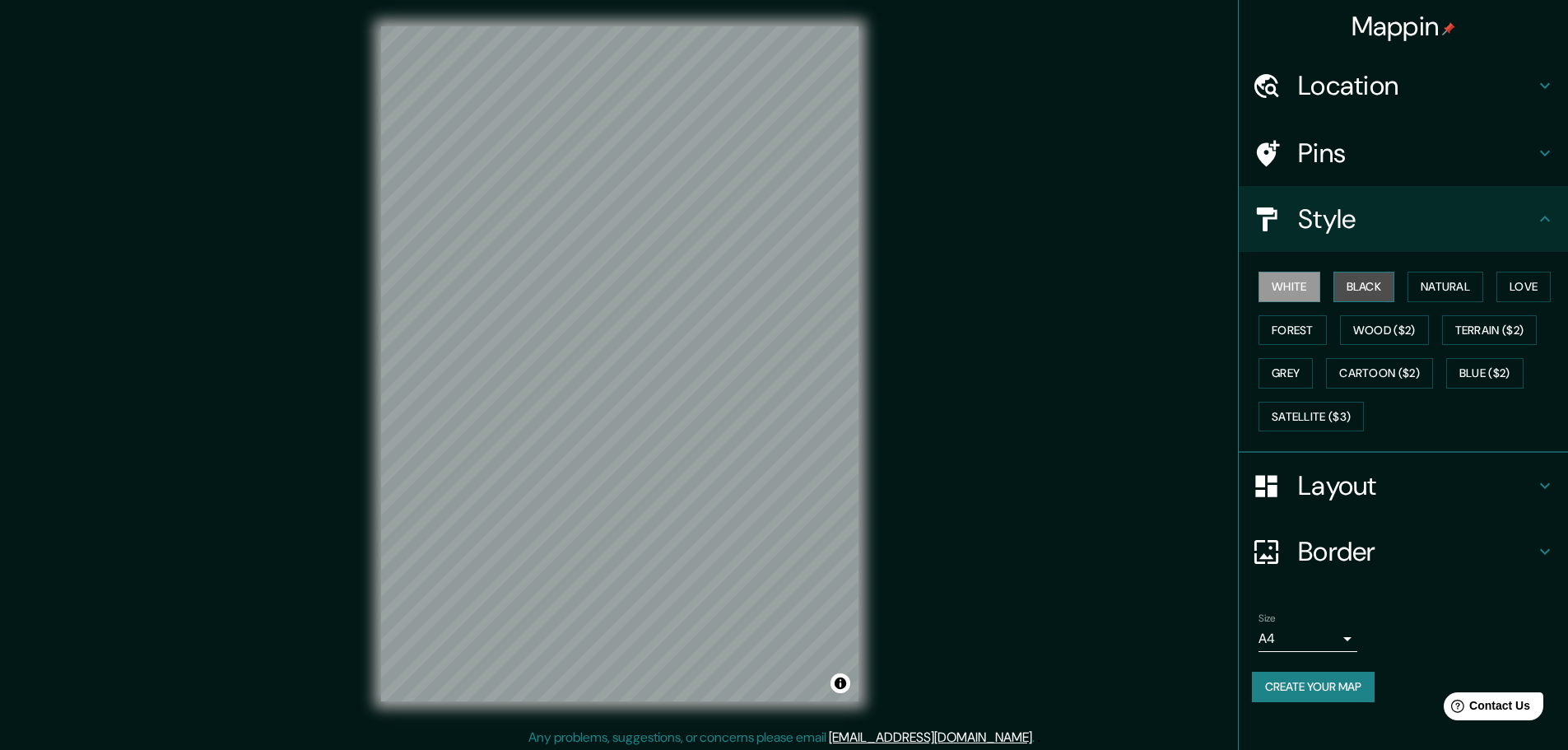
click at [1348, 294] on button "Black" at bounding box center [1363, 287] width 62 height 30
click at [1440, 291] on button "Natural" at bounding box center [1445, 287] width 76 height 30
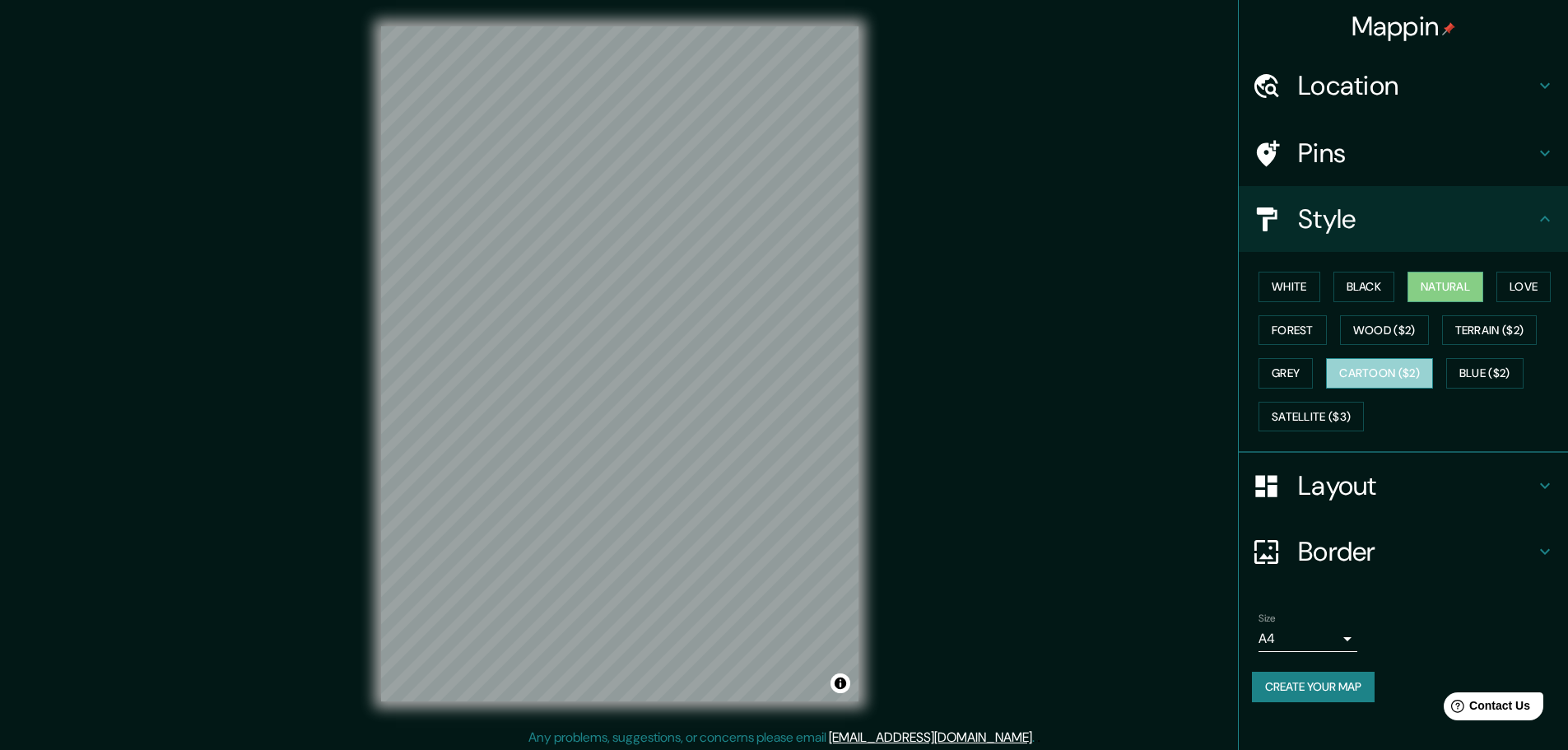
click at [1365, 376] on button "Cartoon ($2)" at bounding box center [1379, 374] width 107 height 30
click at [1361, 74] on h4 "Location" at bounding box center [1416, 85] width 237 height 33
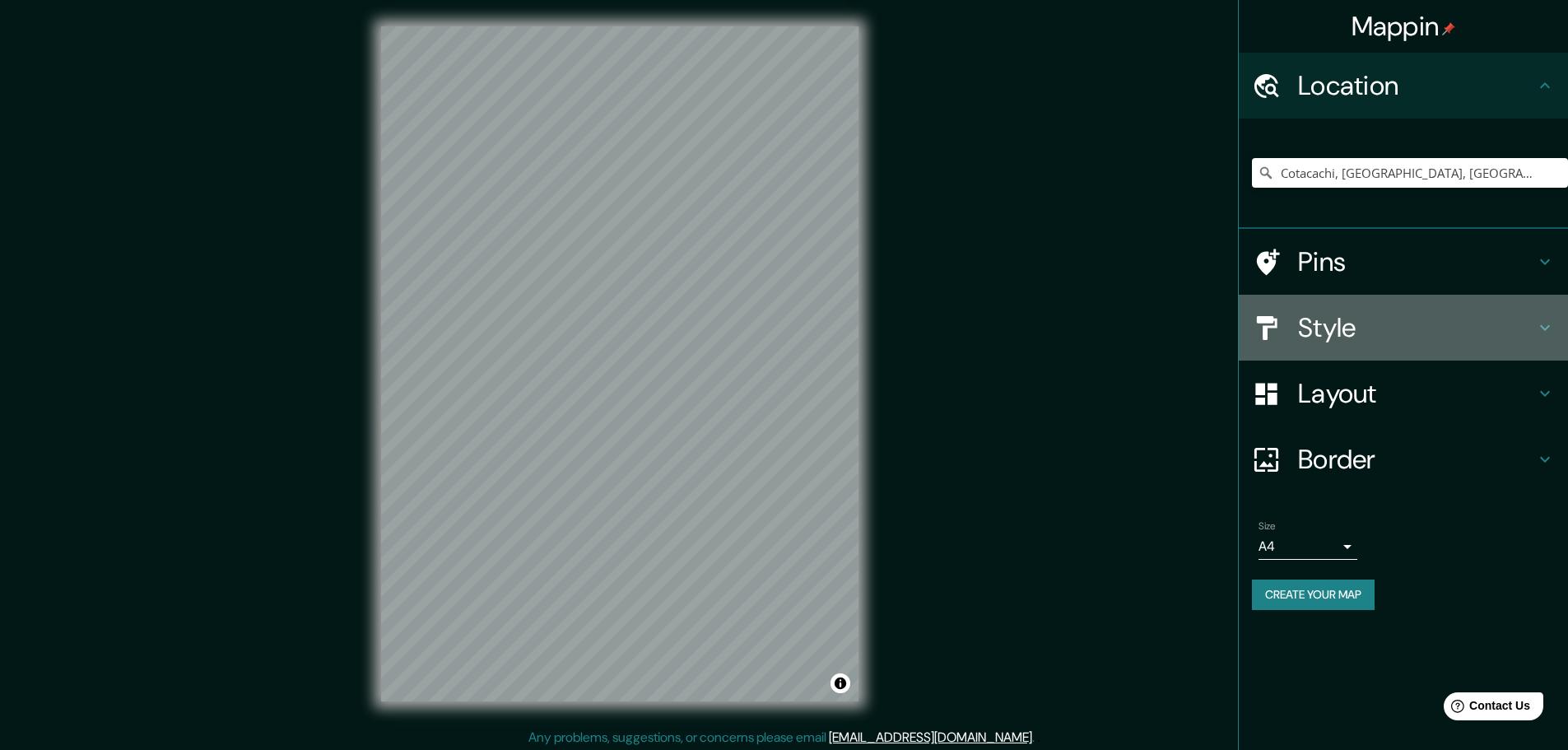
click at [1528, 325] on h4 "Style" at bounding box center [1416, 327] width 237 height 33
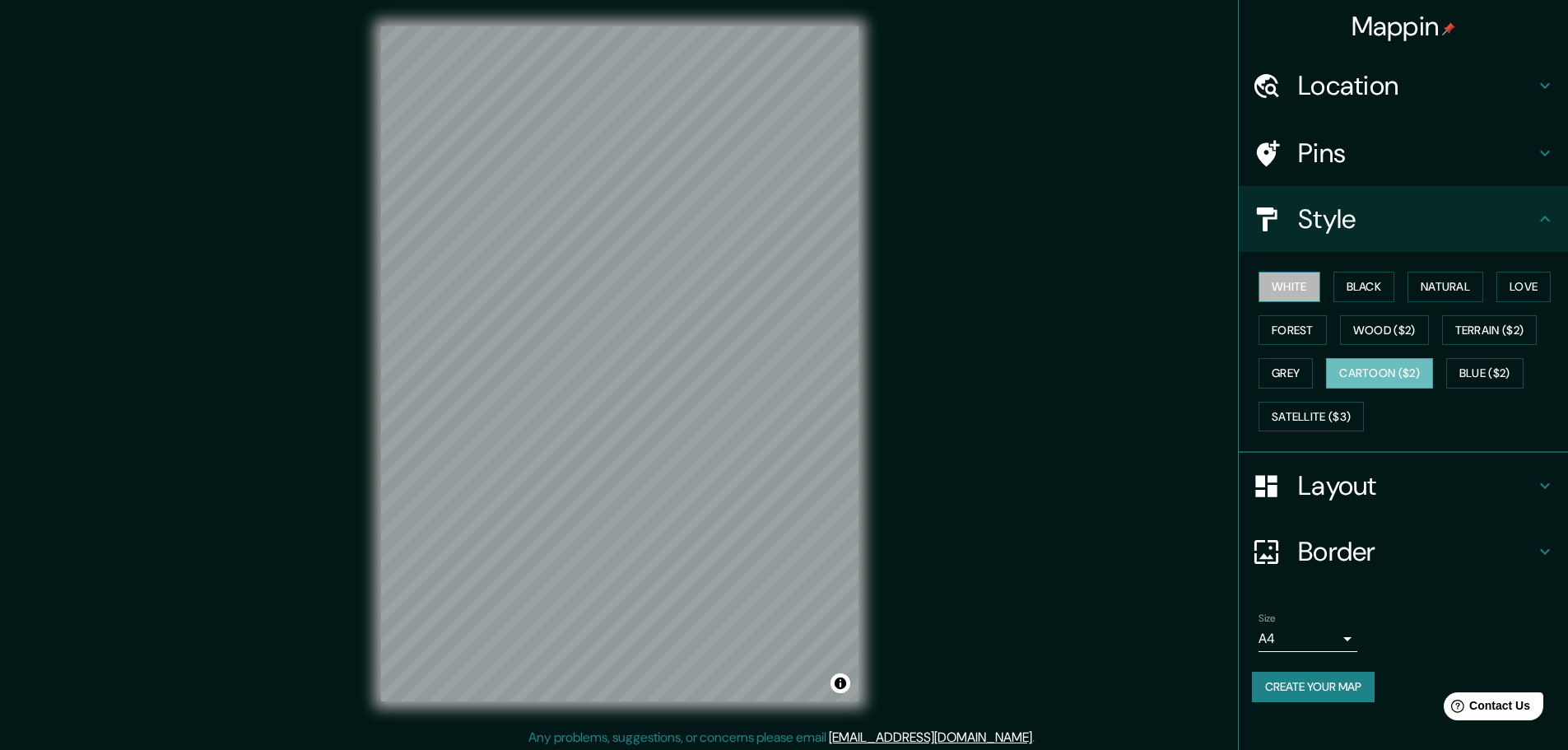
click at [1302, 289] on button "White" at bounding box center [1289, 287] width 62 height 30
click at [1354, 290] on button "Black" at bounding box center [1363, 287] width 62 height 30
click at [1472, 286] on button "Natural" at bounding box center [1445, 287] width 76 height 30
click at [1500, 284] on div "White Black Natural Love Forest Wood ($2) Terrain ($2) Grey Cartoon ($2) Blue (…" at bounding box center [1410, 351] width 316 height 173
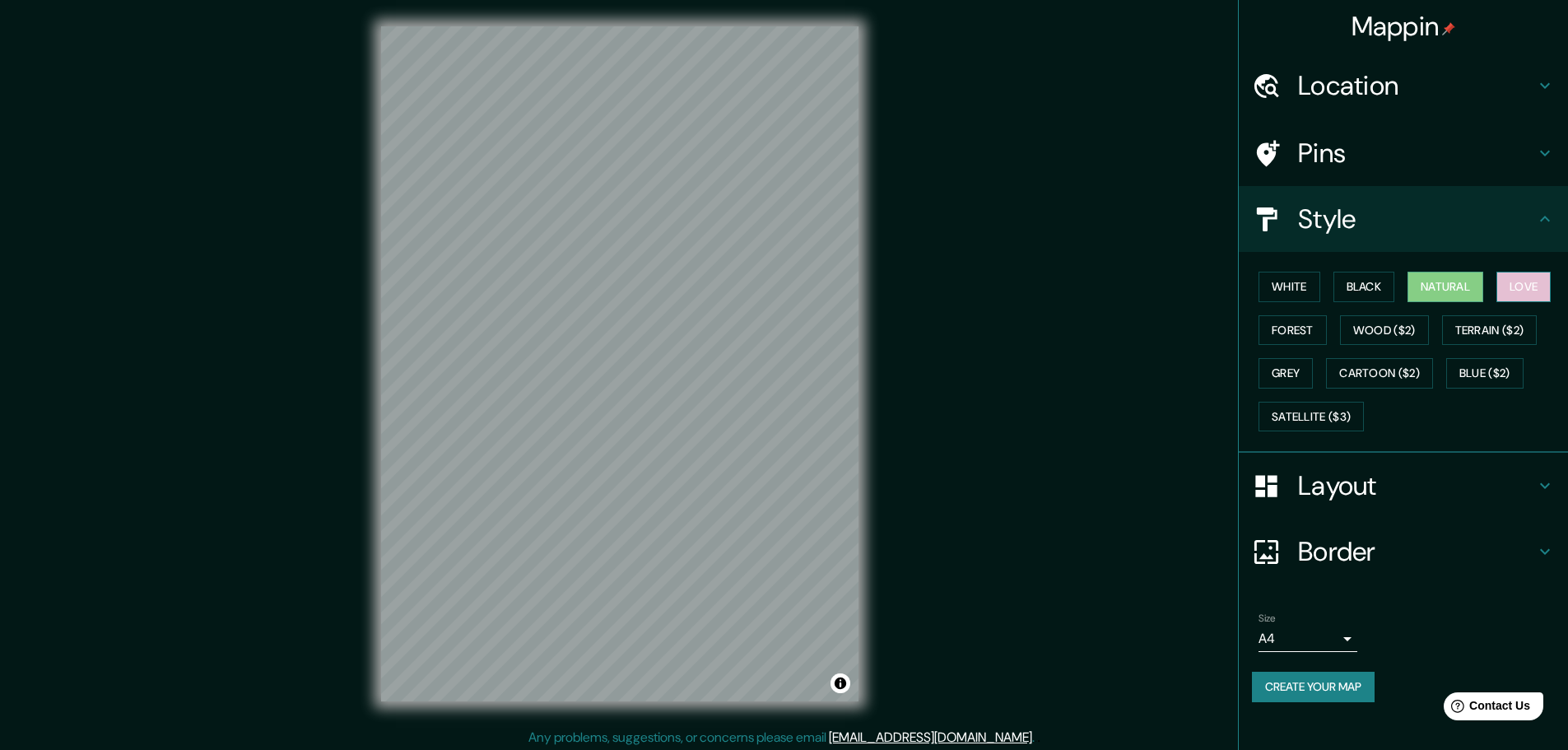
click at [1524, 282] on button "Love" at bounding box center [1523, 287] width 55 height 30
click at [1292, 333] on button "Forest" at bounding box center [1293, 331] width 68 height 30
click at [1372, 329] on button "Wood ($2)" at bounding box center [1384, 331] width 88 height 30
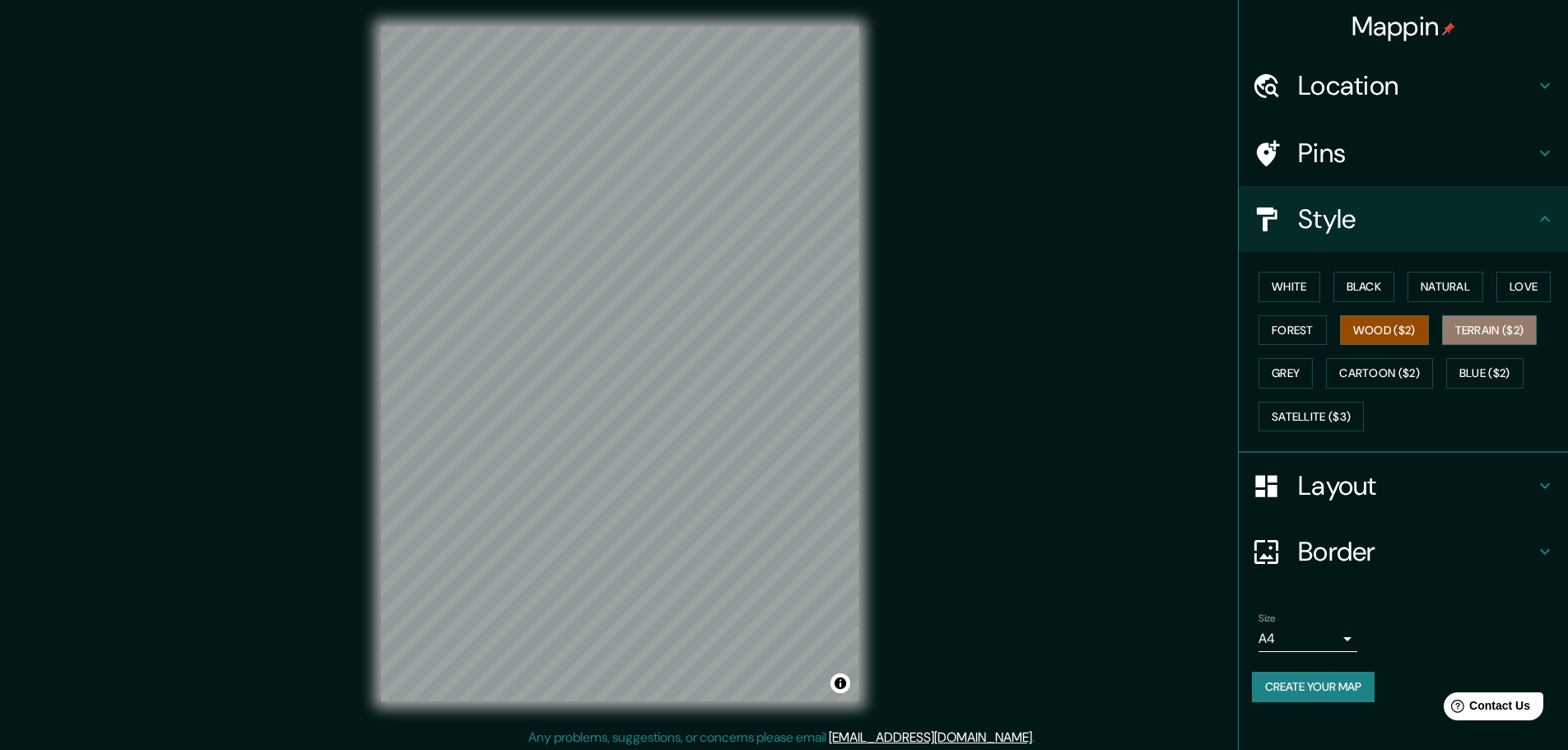
click at [1479, 333] on button "Terrain ($2)" at bounding box center [1489, 331] width 96 height 30
click at [1290, 367] on button "Grey" at bounding box center [1286, 374] width 55 height 30
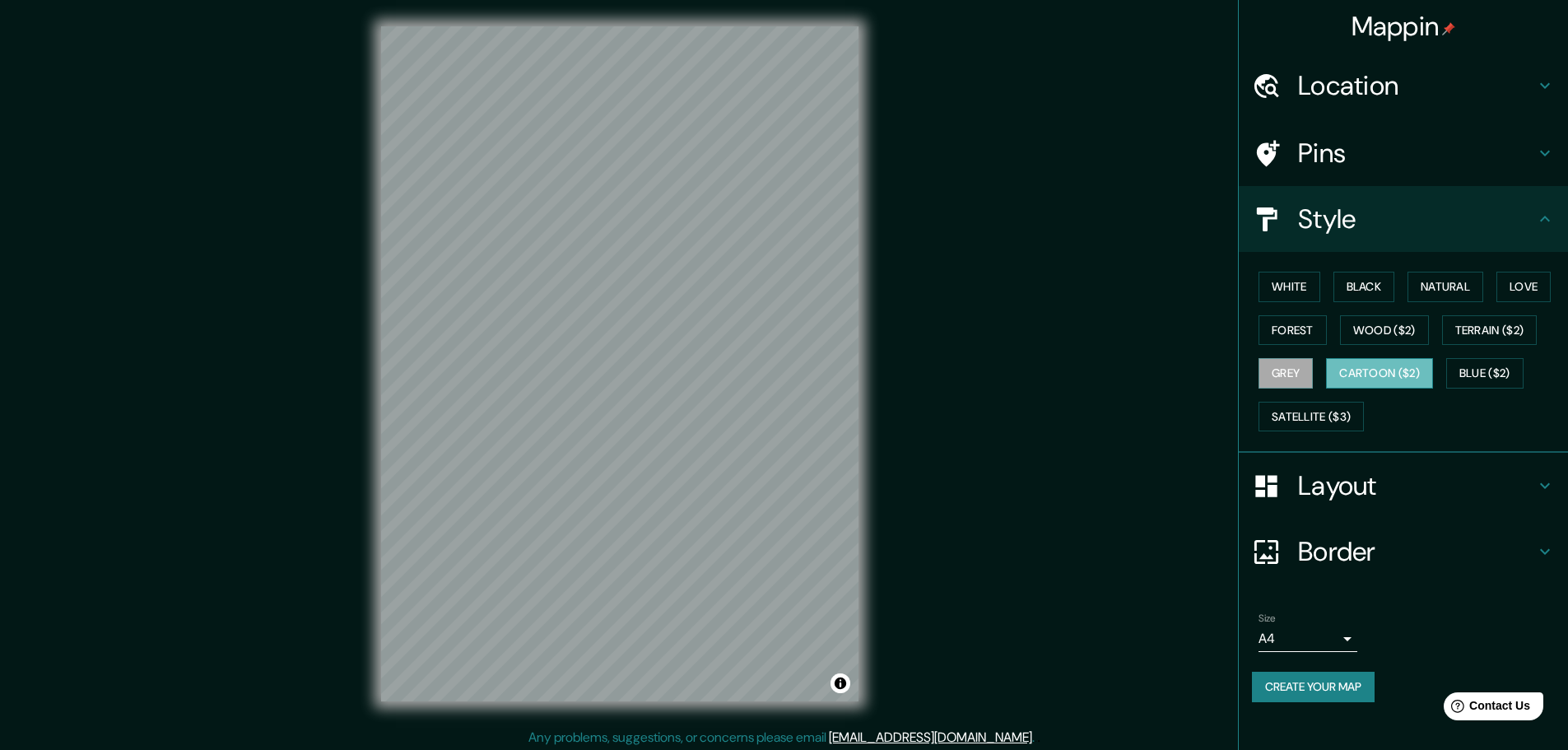
click at [1387, 371] on button "Cartoon ($2)" at bounding box center [1379, 374] width 107 height 30
click at [1487, 371] on button "Blue ($2)" at bounding box center [1485, 374] width 78 height 30
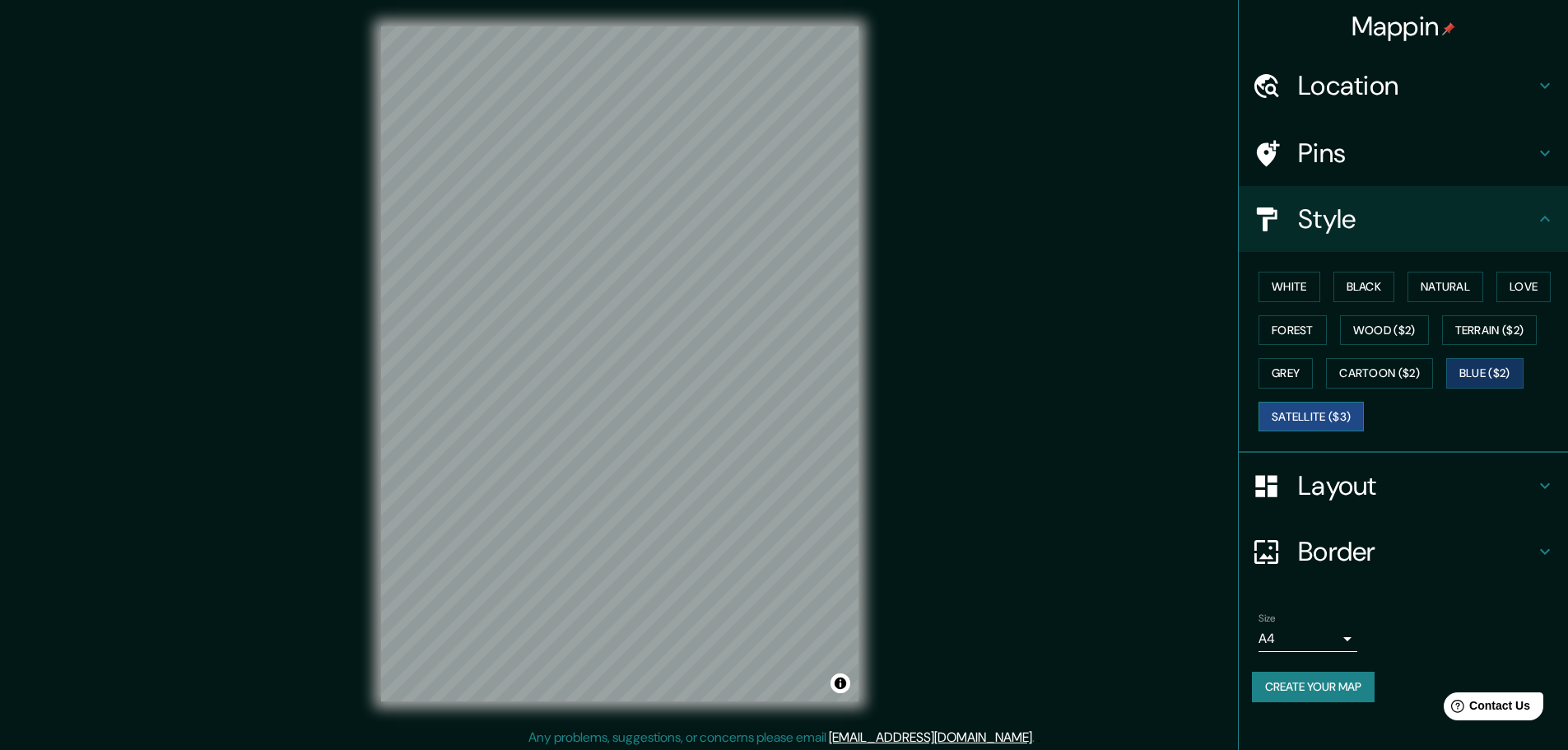
click at [1296, 419] on button "Satellite ($3)" at bounding box center [1312, 417] width 105 height 30
click at [1300, 369] on button "Grey" at bounding box center [1286, 374] width 55 height 30
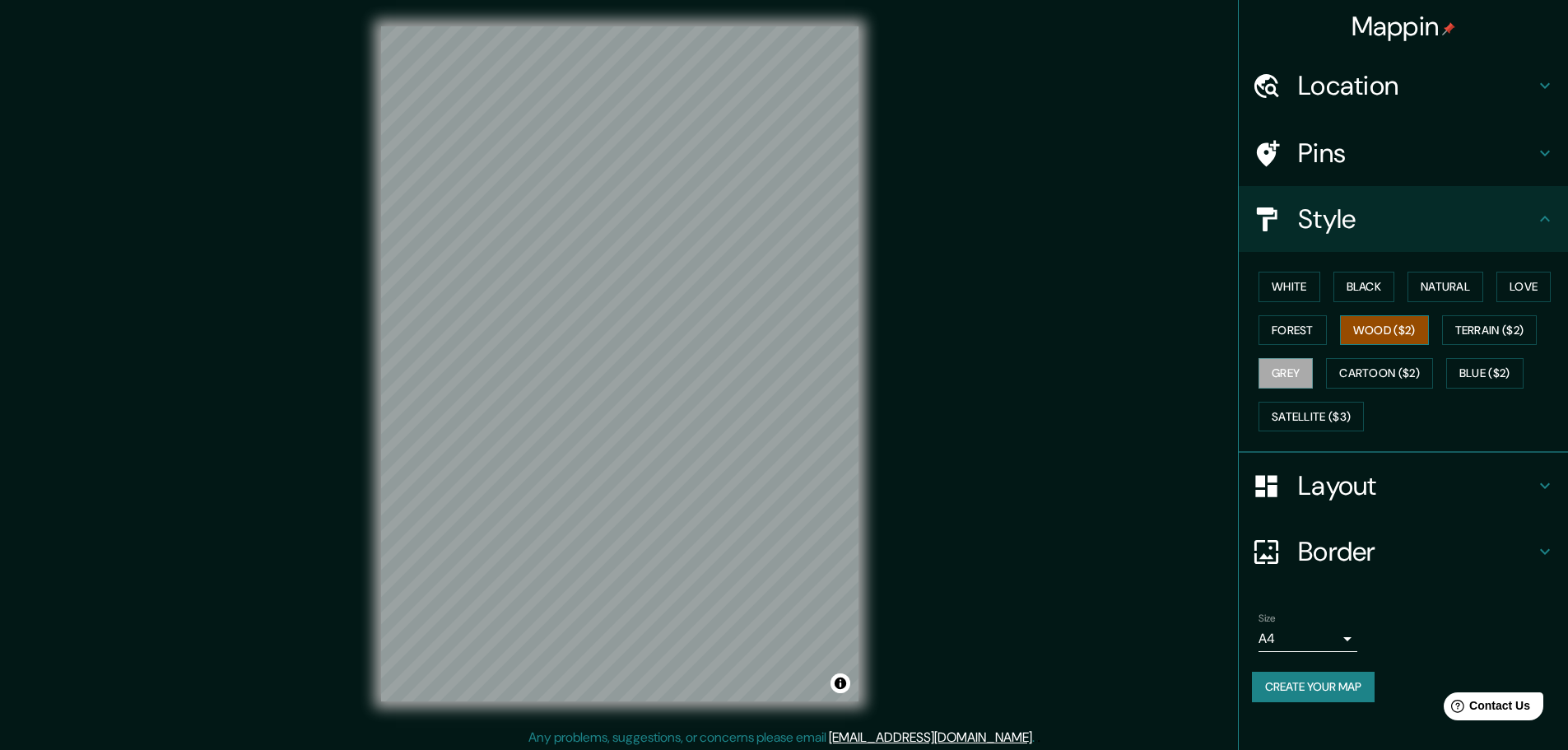
click at [1381, 327] on button "Wood ($2)" at bounding box center [1384, 331] width 88 height 30
click at [1312, 369] on button "Grey" at bounding box center [1286, 374] width 55 height 30
click at [1387, 374] on button "Cartoon ($2)" at bounding box center [1379, 374] width 107 height 30
click at [842, 684] on button "Toggle attribution" at bounding box center [841, 684] width 20 height 20
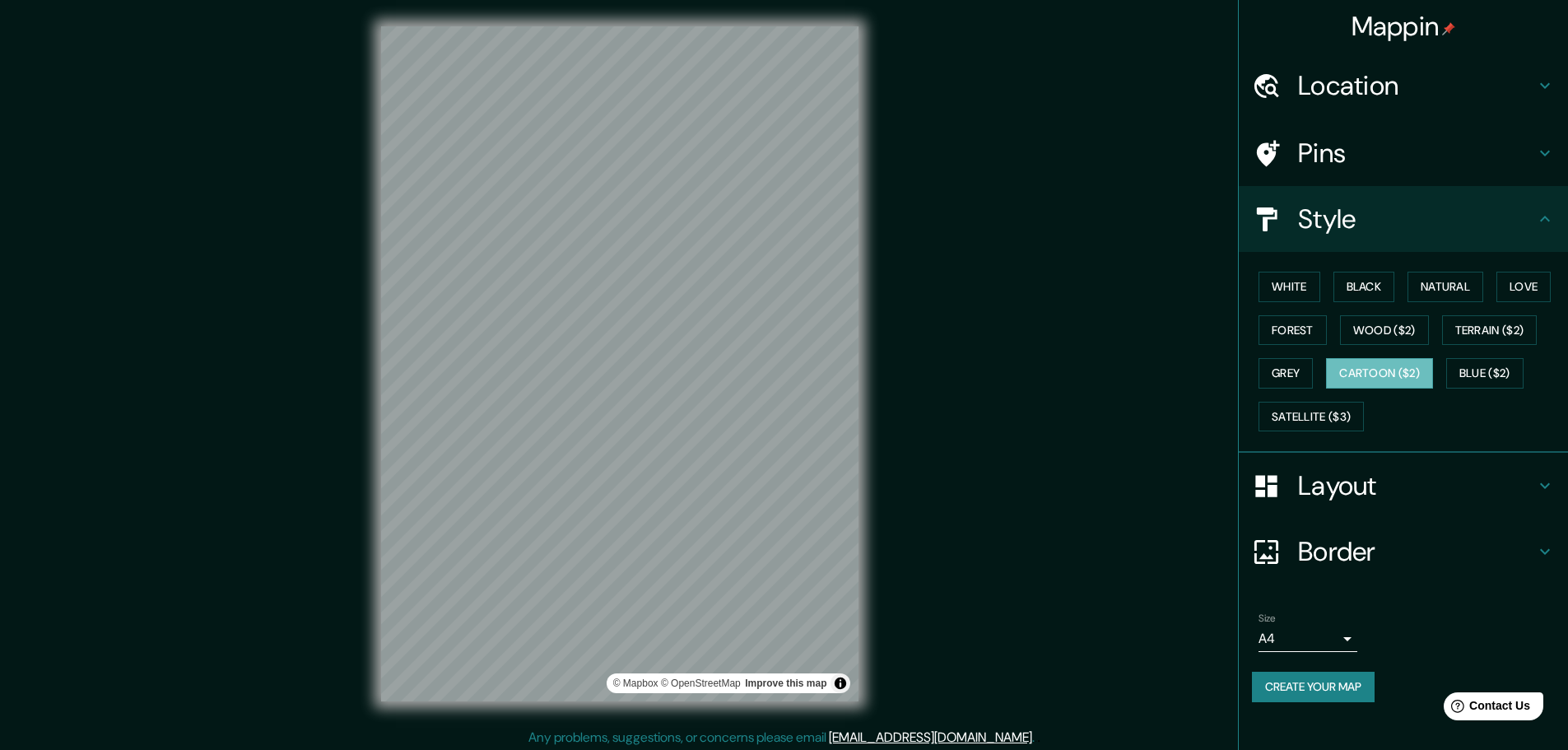
click at [1321, 562] on h4 "Border" at bounding box center [1416, 552] width 237 height 33
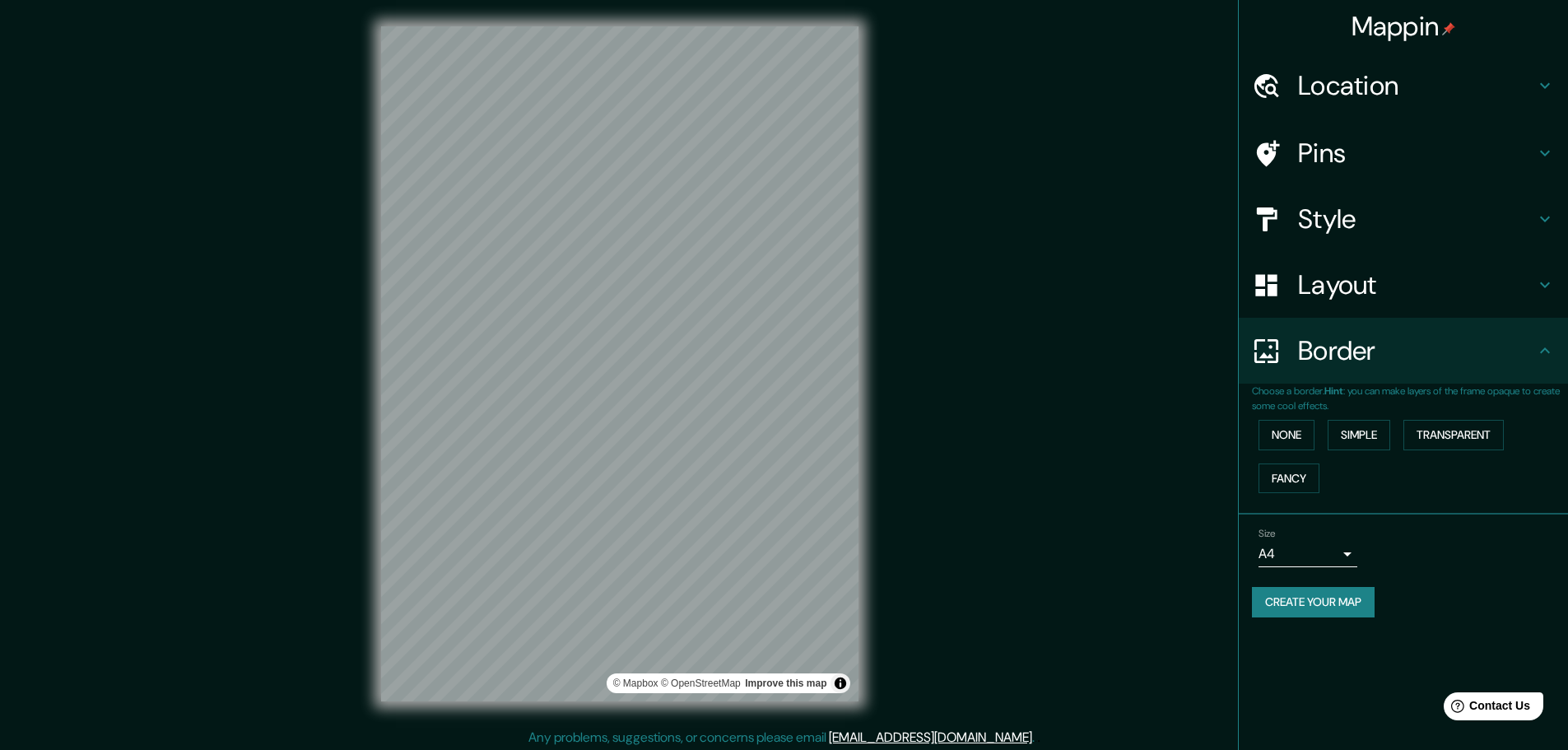
click at [1391, 291] on h4 "Layout" at bounding box center [1416, 284] width 237 height 33
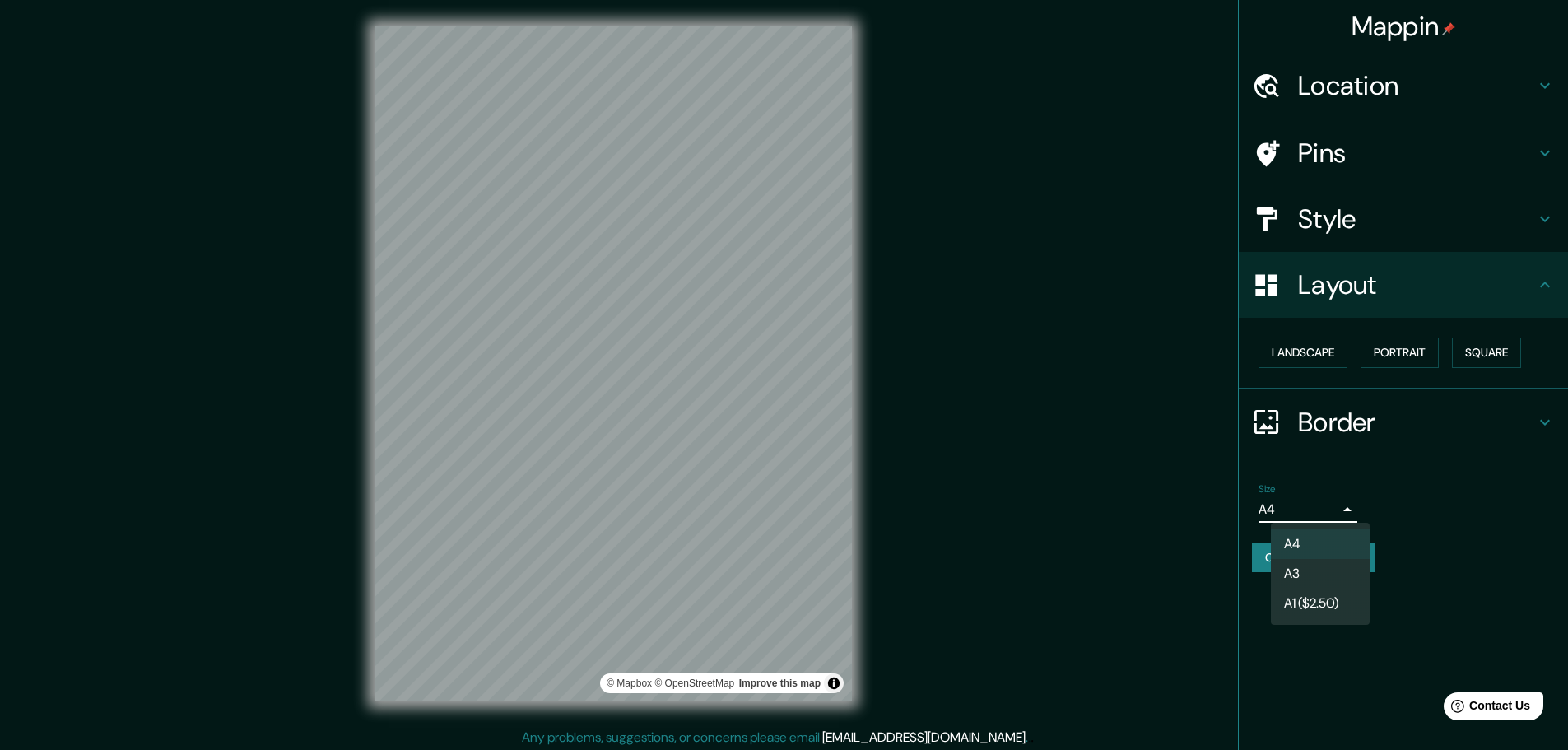
click at [1350, 519] on body "Mappin Location [GEOGRAPHIC_DATA], [GEOGRAPHIC_DATA], [GEOGRAPHIC_DATA] Pins St…" at bounding box center [784, 375] width 1568 height 750
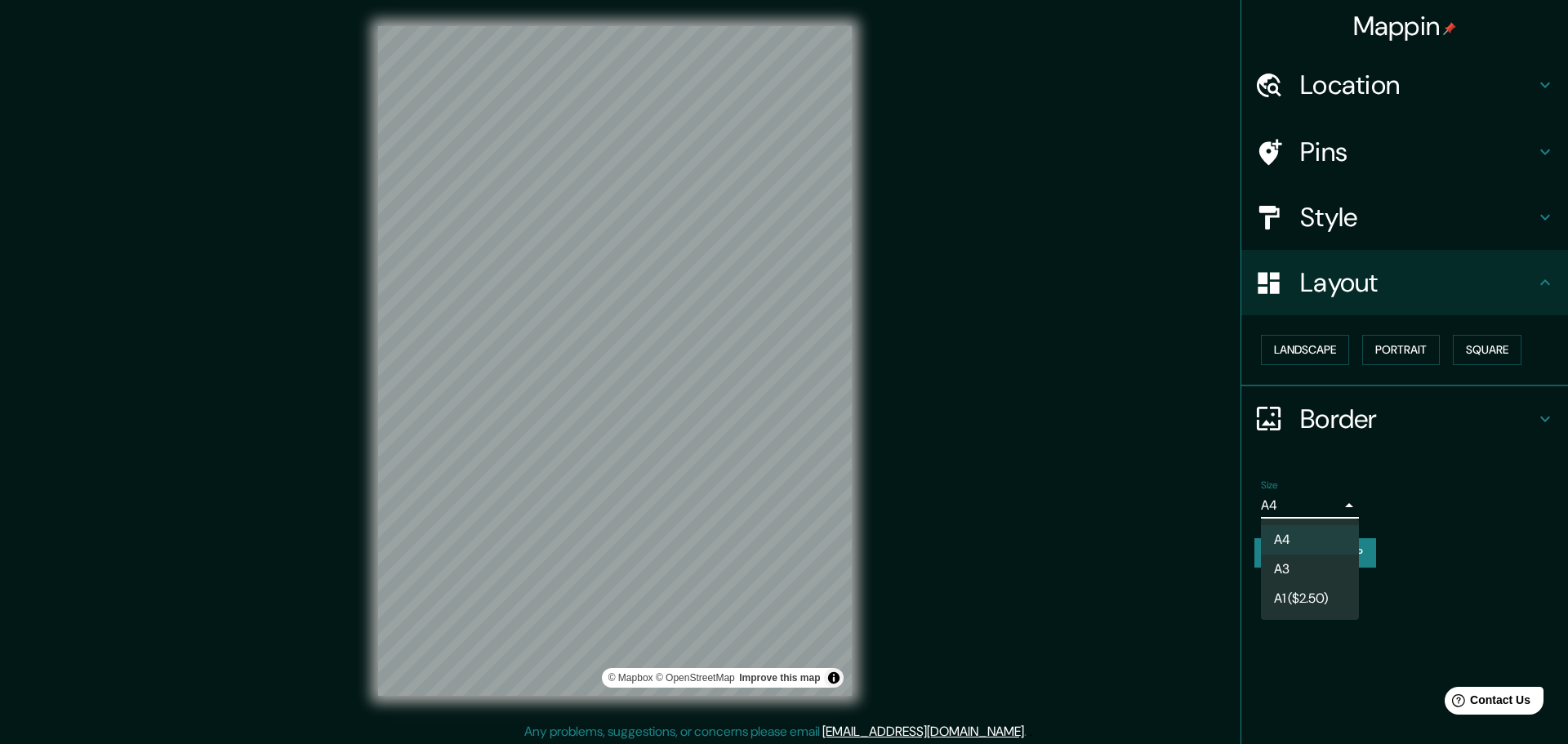
click at [1294, 588] on li "A1 ($2.50)" at bounding box center [1309, 599] width 98 height 29
click at [1297, 506] on body "Mappin Location [GEOGRAPHIC_DATA], [GEOGRAPHIC_DATA], [GEOGRAPHIC_DATA] Pins St…" at bounding box center [784, 372] width 1568 height 744
click at [1280, 561] on li "A3" at bounding box center [1309, 569] width 98 height 29
